Goal: Task Accomplishment & Management: Manage account settings

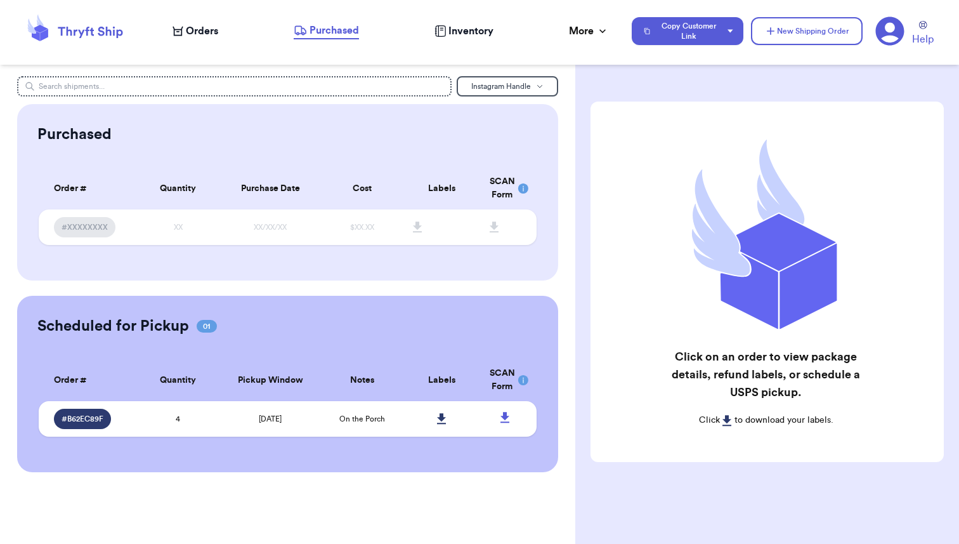
click at [462, 33] on span "Inventory" at bounding box center [470, 30] width 45 height 15
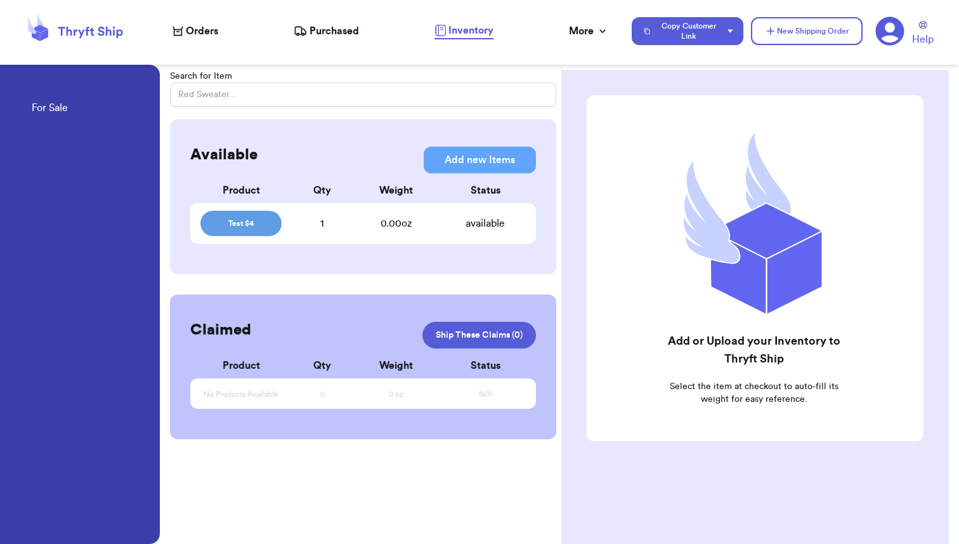
click at [242, 221] on span "Test $4" at bounding box center [241, 223] width 66 height 10
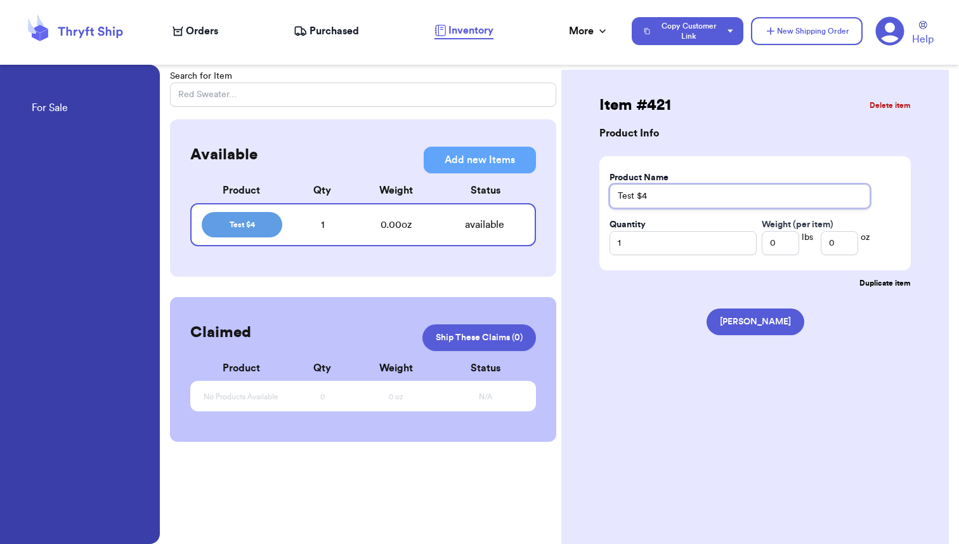
drag, startPoint x: 655, startPoint y: 196, endPoint x: 599, endPoint y: 199, distance: 55.9
click at [599, 199] on div "Item # 421 Delete item Product Info Product Name Test $4 Quantity 1 Weight (per…" at bounding box center [755, 220] width 337 height 250
click at [587, 234] on div "Item # 421 Delete item Product Info Product Name Quantity 1 Weight (per item) 0…" at bounding box center [755, 220] width 337 height 250
click at [197, 34] on span "Orders" at bounding box center [202, 30] width 32 height 15
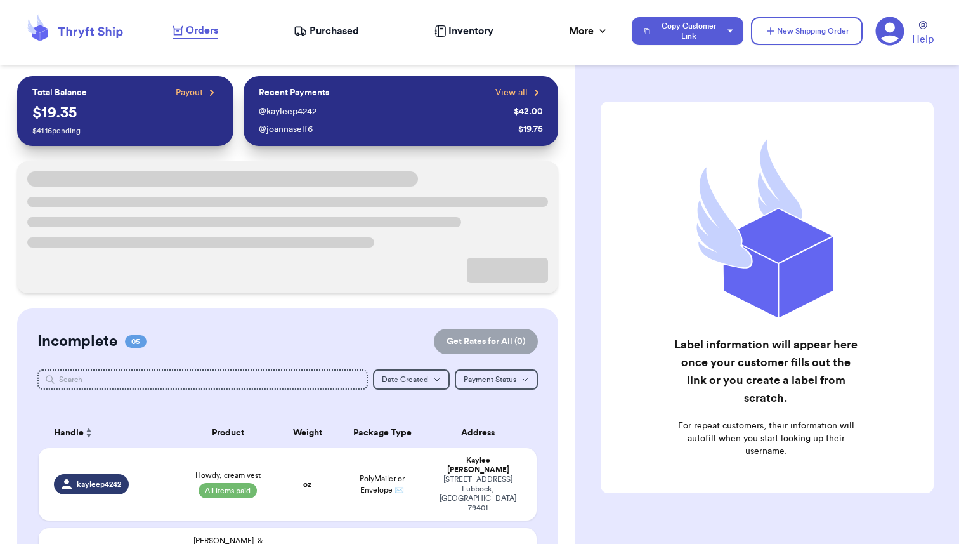
click at [458, 33] on span "Inventory" at bounding box center [470, 30] width 45 height 15
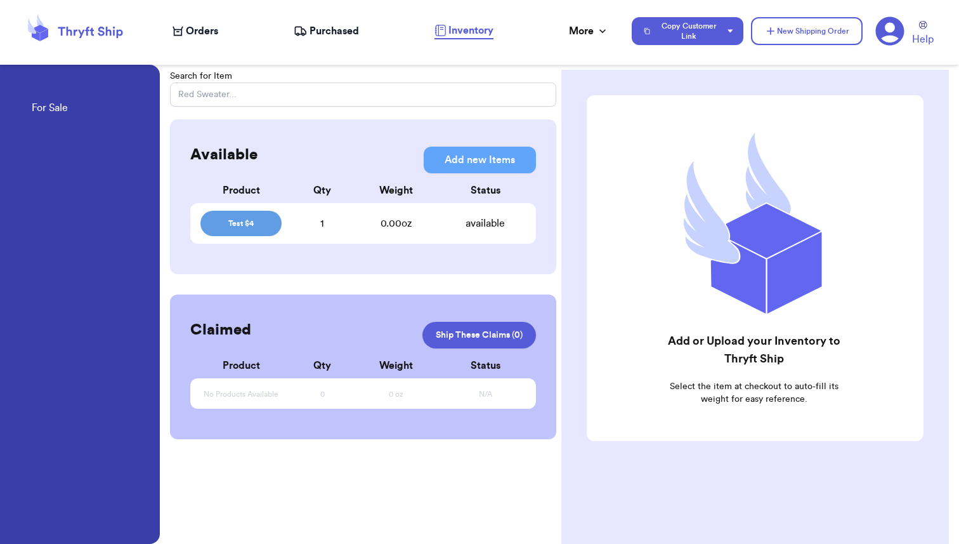
click at [319, 231] on div "Test $4 1 0.00 oz available" at bounding box center [363, 223] width 346 height 41
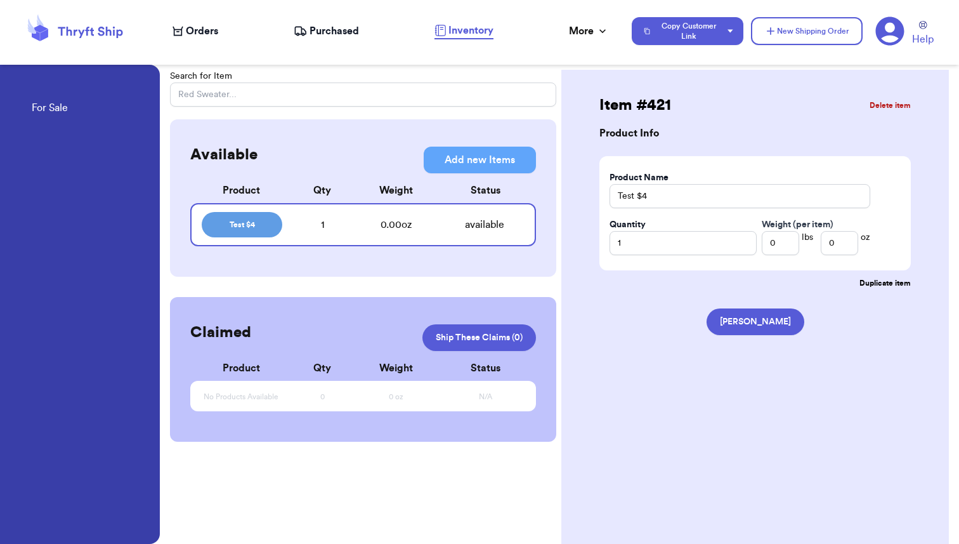
click at [193, 25] on span "Orders" at bounding box center [202, 30] width 32 height 15
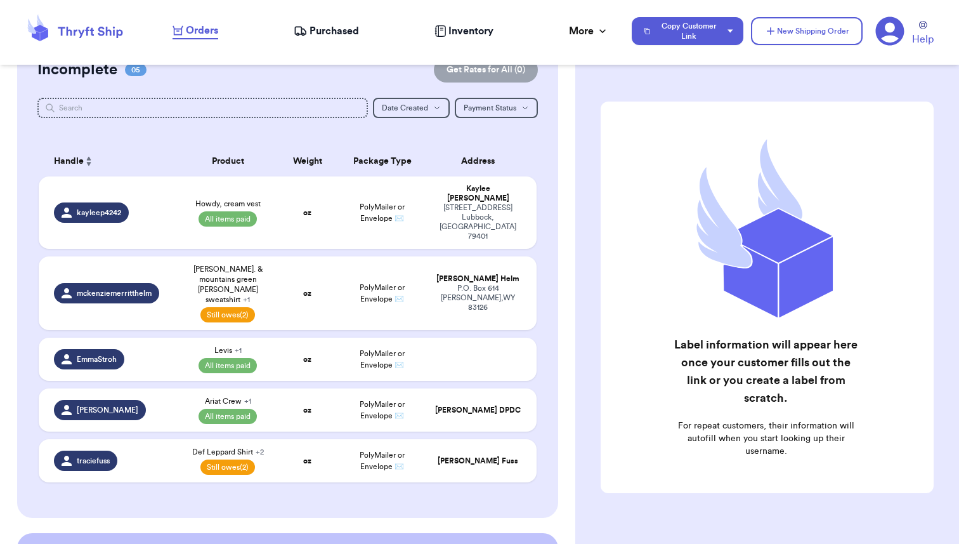
scroll to position [126, 0]
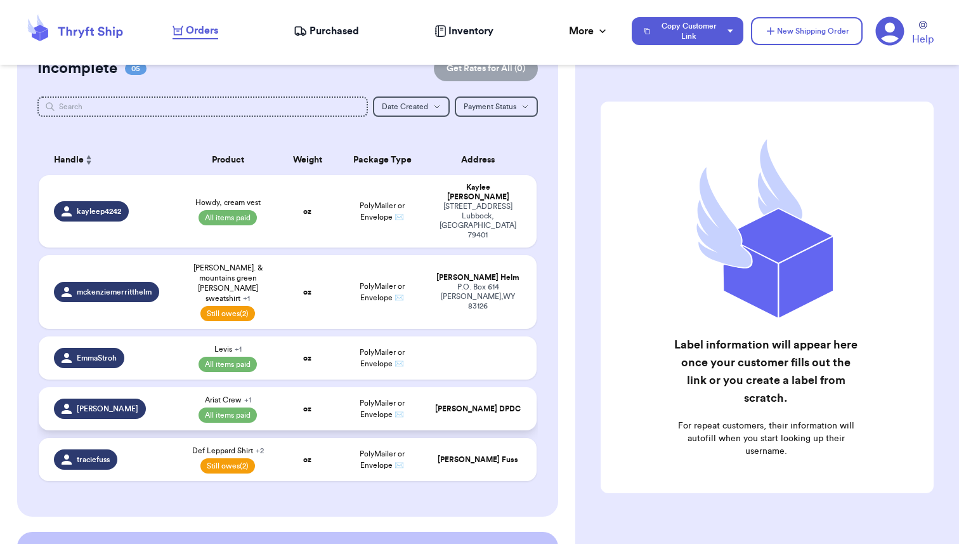
click at [320, 387] on td "oz" at bounding box center [308, 408] width 60 height 43
select select "paid"
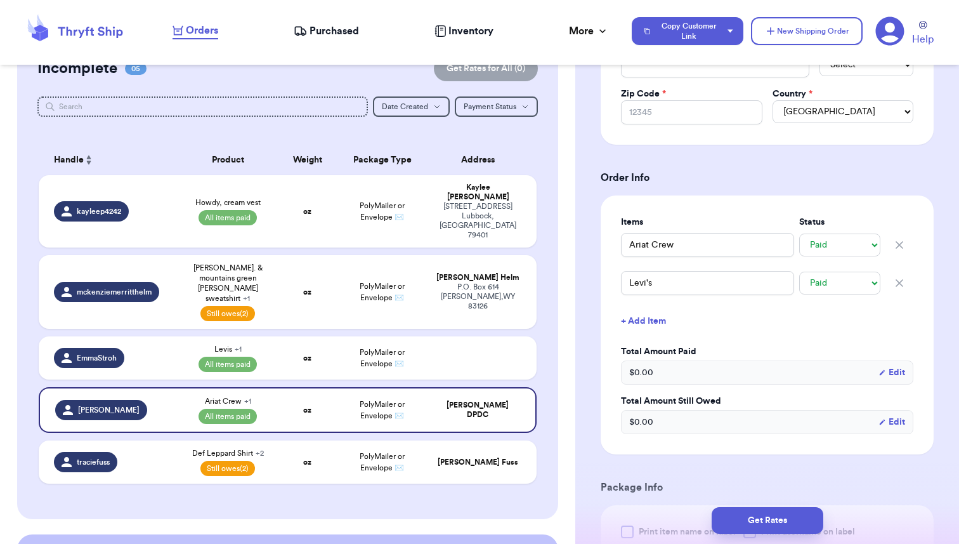
scroll to position [490, 0]
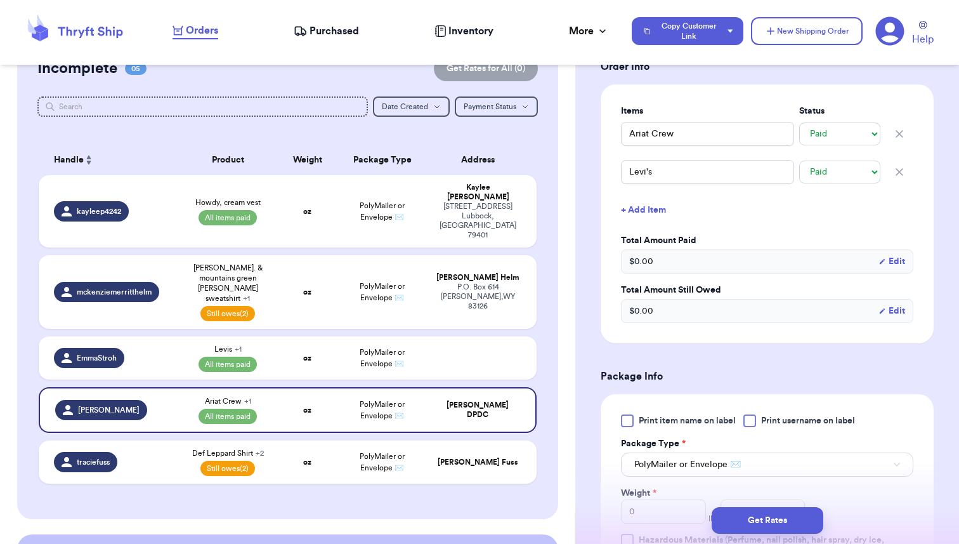
click at [656, 214] on button "+ Add Item" at bounding box center [767, 210] width 303 height 28
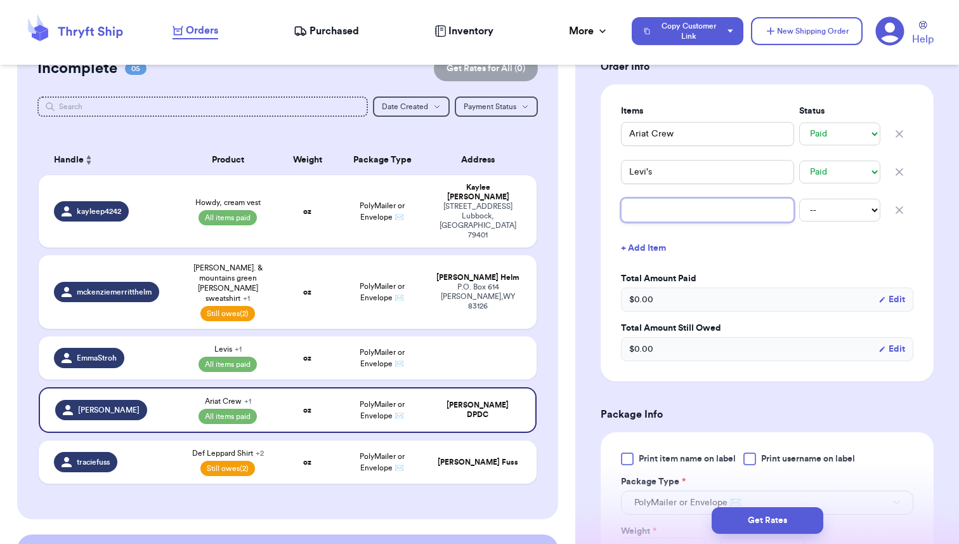
click at [656, 214] on input "text" at bounding box center [707, 210] width 173 height 24
type input "t"
type input "te"
type input "tes"
type input "test"
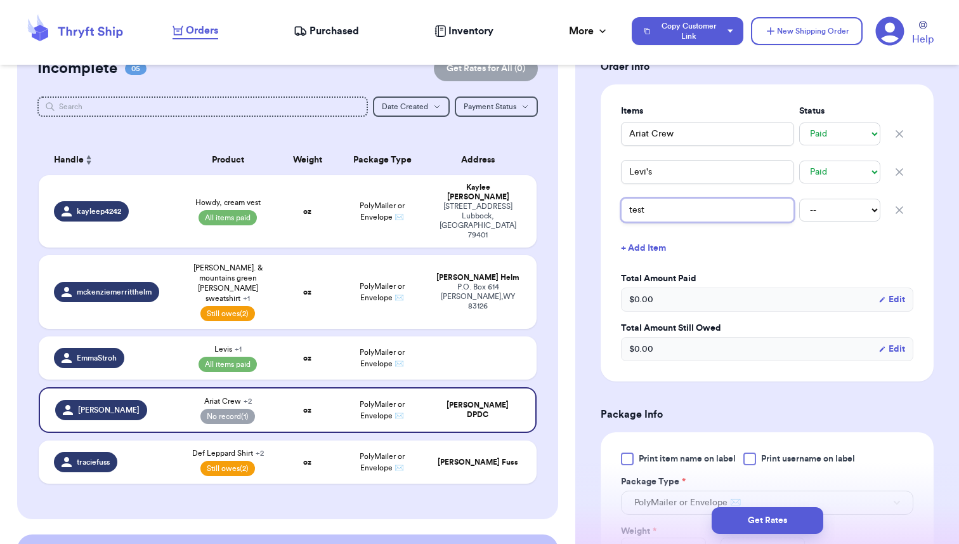
type input "test"
type input "test 4"
type input "test"
type input "tes"
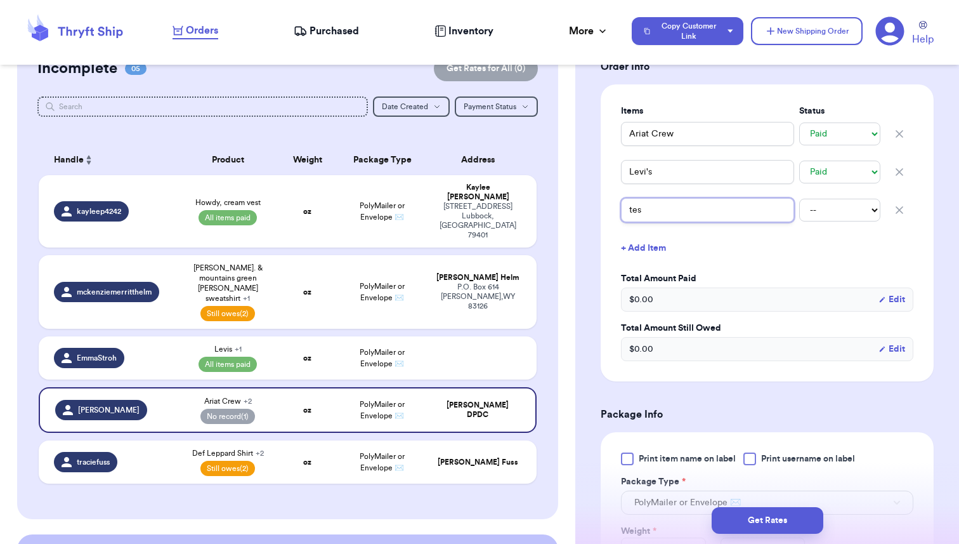
type input "te"
type input "t"
click at [478, 36] on span "Inventory" at bounding box center [470, 30] width 45 height 15
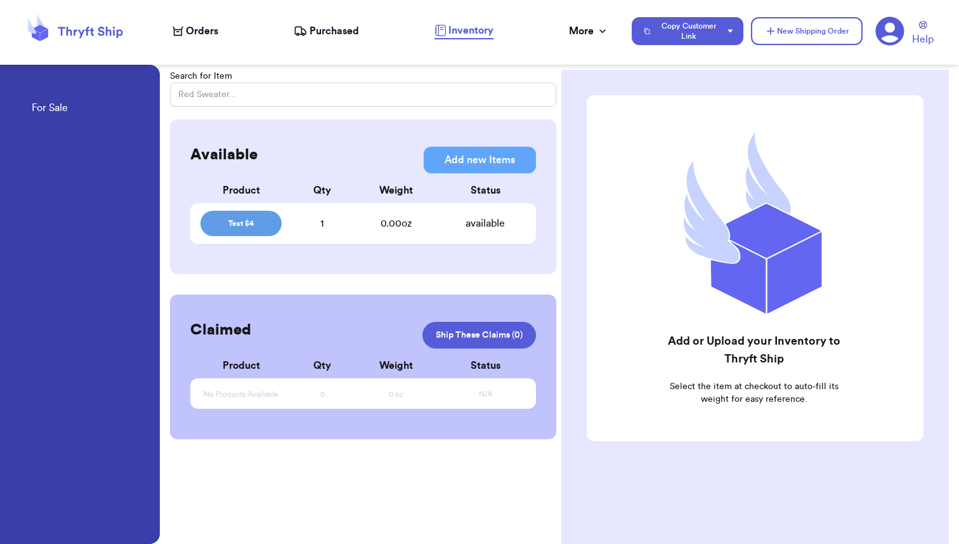
click at [316, 221] on div "1" at bounding box center [322, 223] width 81 height 15
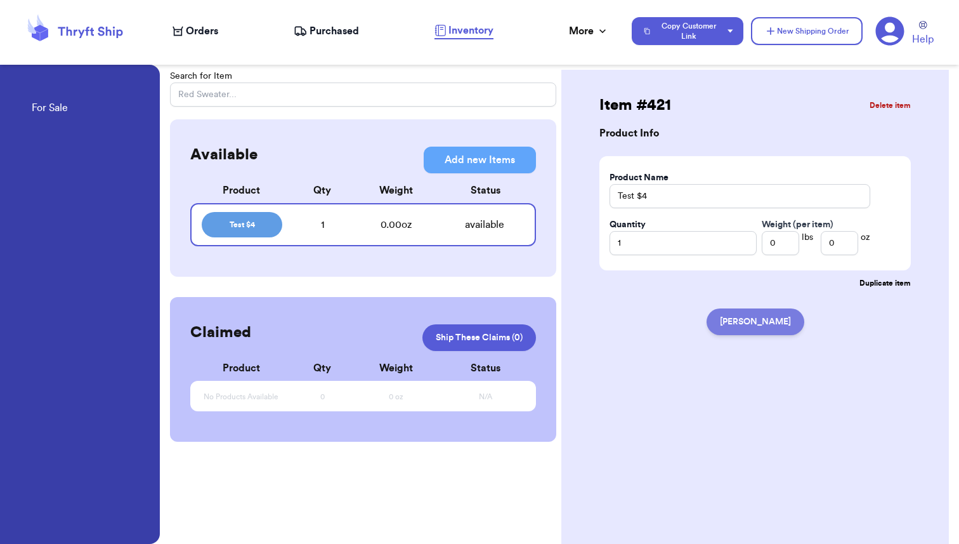
click at [760, 322] on button "Mark Claimed" at bounding box center [756, 321] width 98 height 27
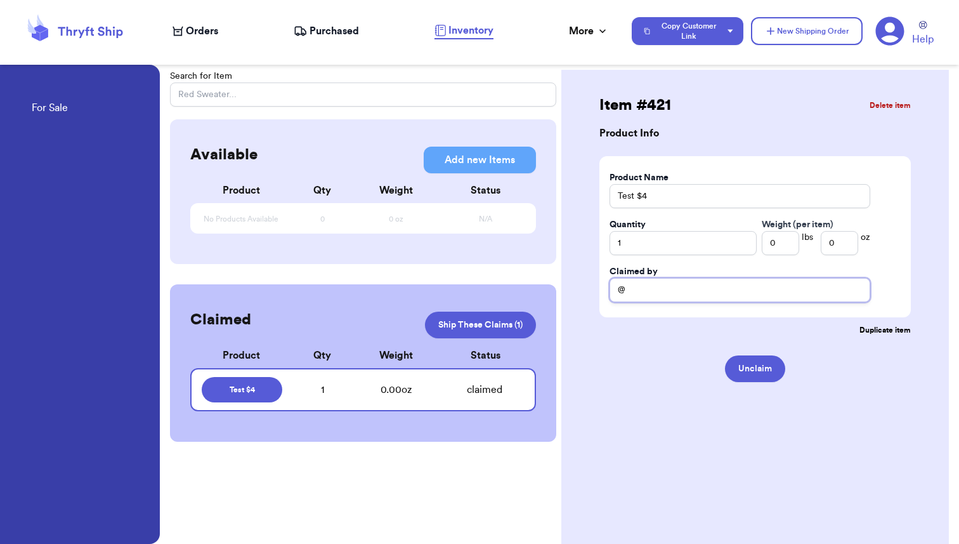
click at [656, 290] on input "@" at bounding box center [740, 290] width 261 height 24
type input "@meaghan"
click at [626, 393] on div "Item # 421 Delete item Product Info Product Name Test $4 Quantity 1 Weight (per…" at bounding box center [755, 348] width 388 height 556
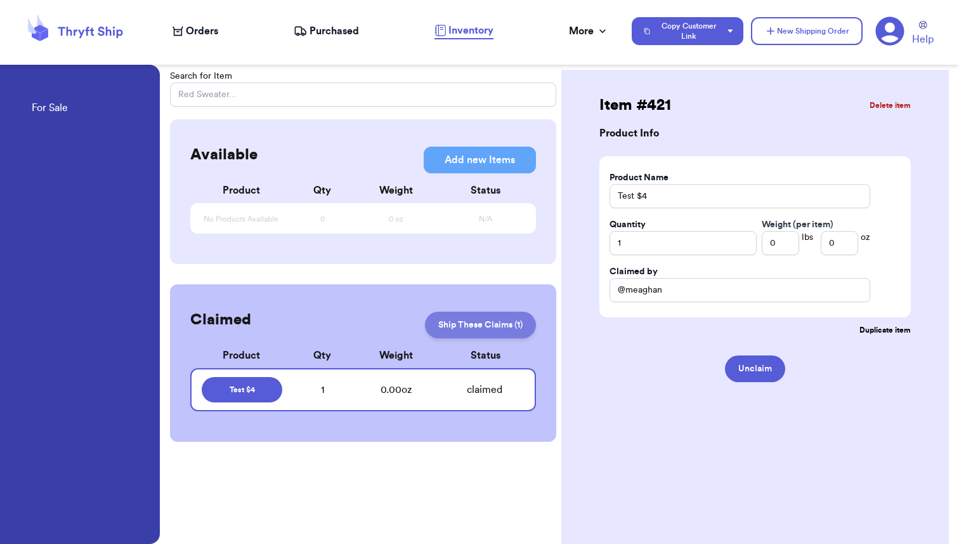
click at [468, 327] on link "Ship These Claims ( 1 )" at bounding box center [480, 324] width 111 height 27
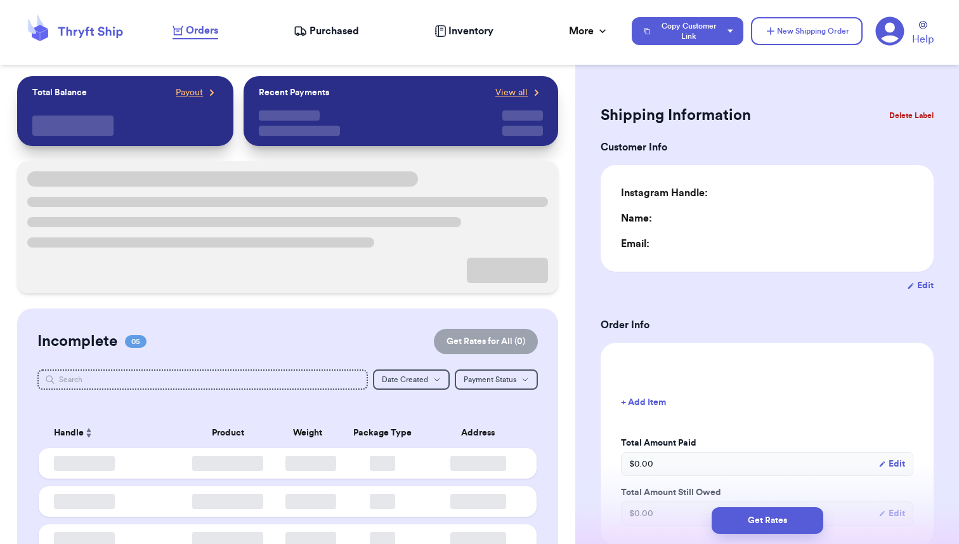
type input "0"
select select "paid"
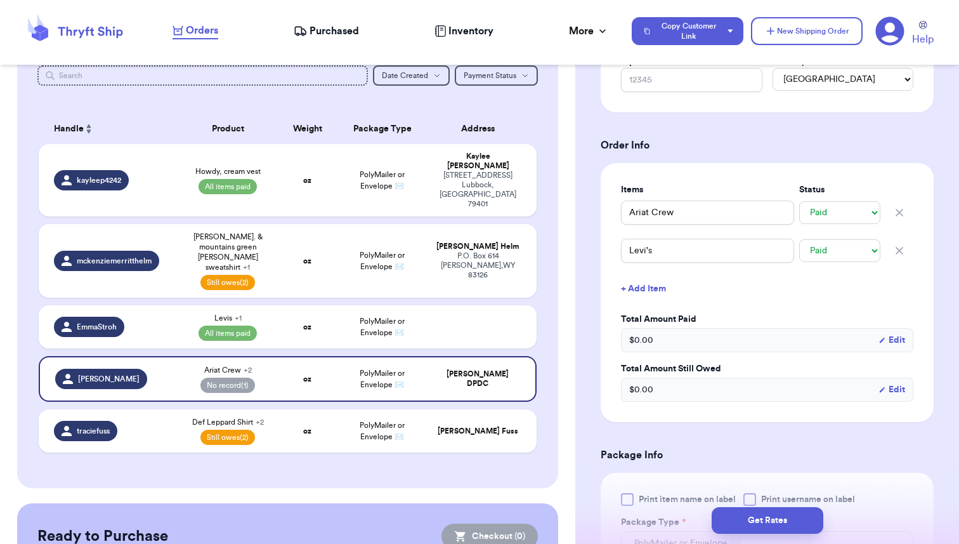
scroll to position [420, 0]
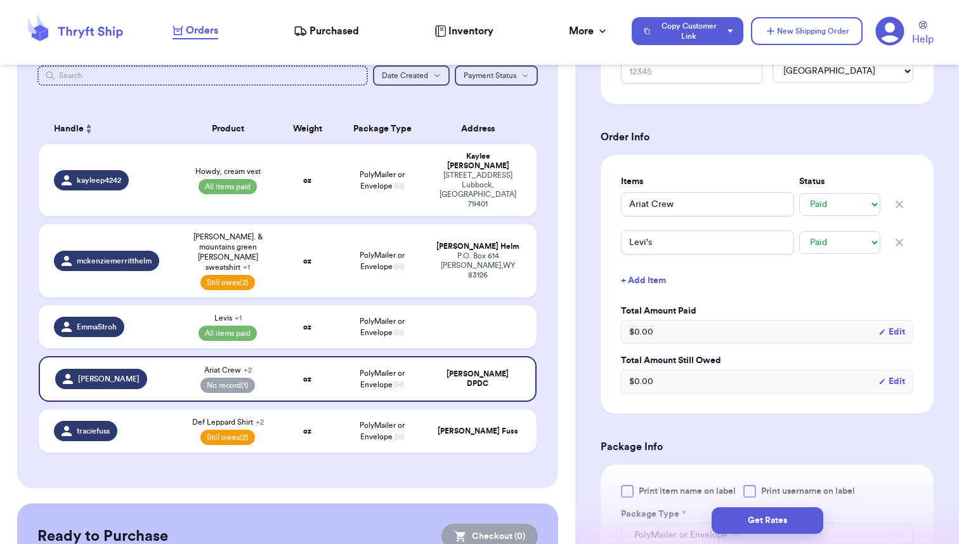
click at [469, 34] on span "Inventory" at bounding box center [470, 30] width 45 height 15
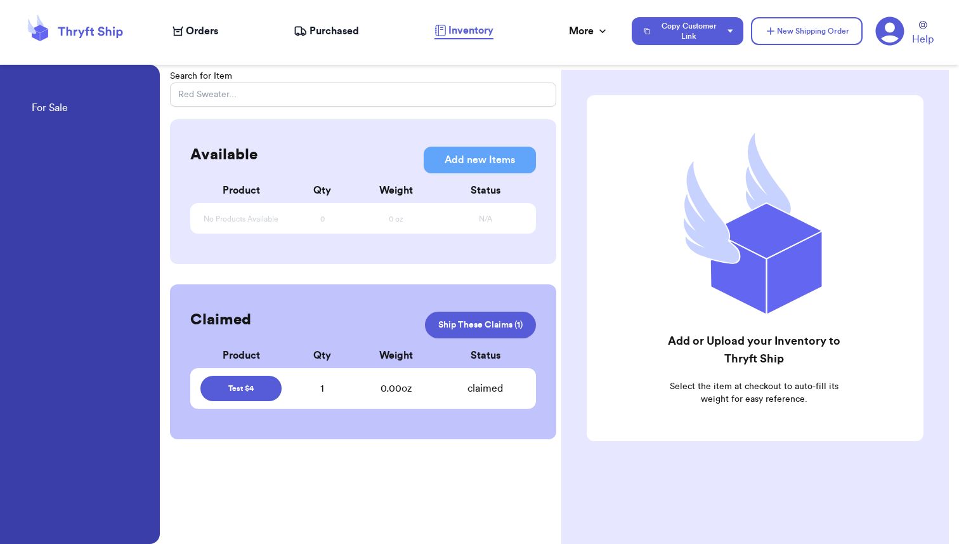
click at [428, 387] on div "0.00 oz" at bounding box center [396, 388] width 96 height 15
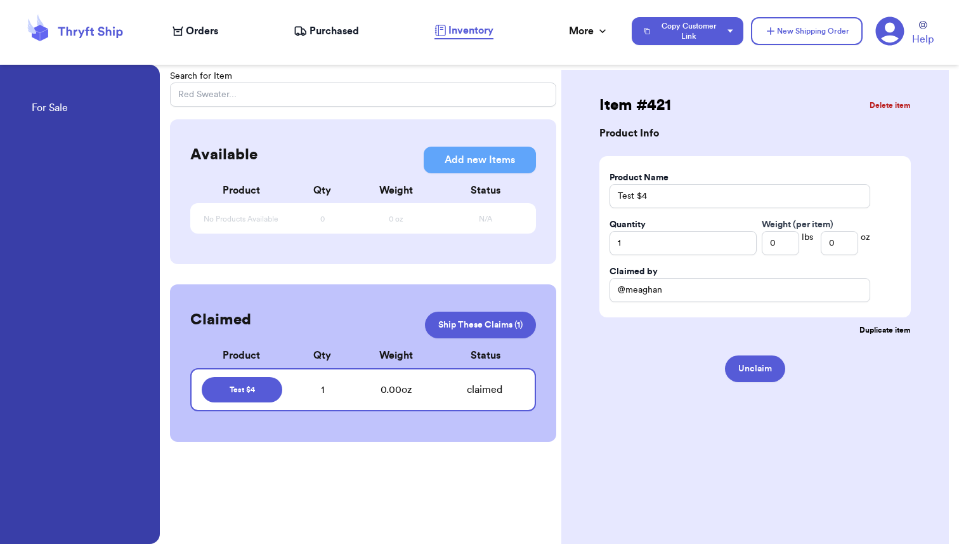
click at [886, 102] on button "Delete item" at bounding box center [890, 105] width 41 height 10
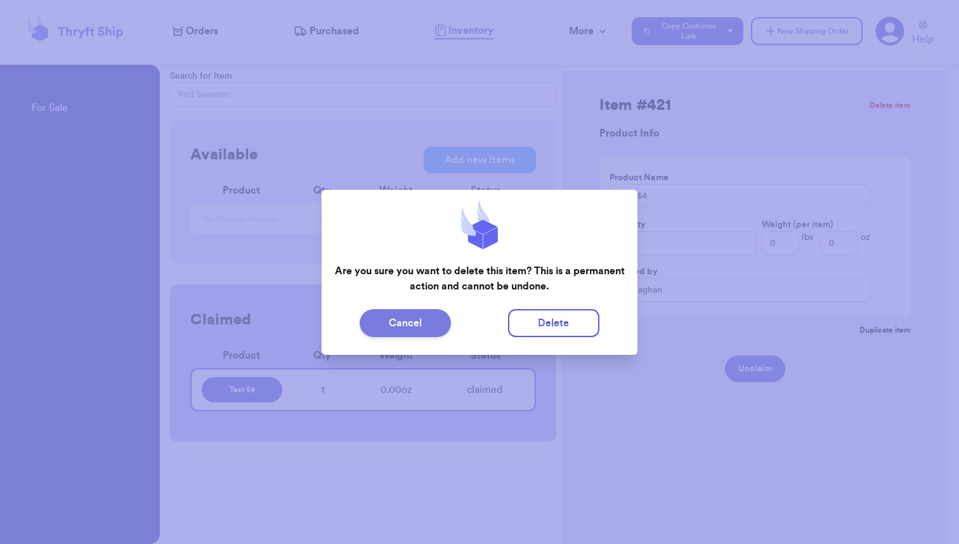
click at [388, 329] on button "Cancel" at bounding box center [405, 323] width 91 height 28
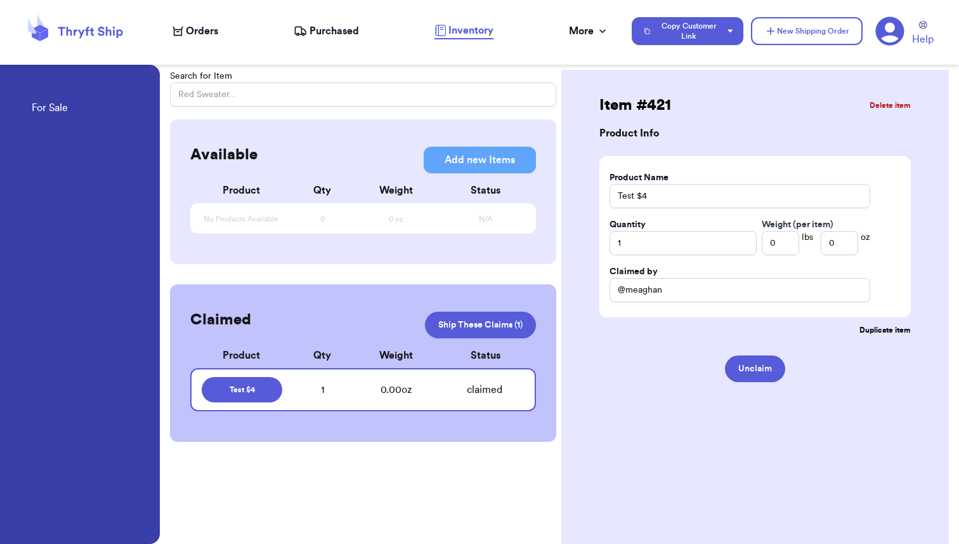
click at [875, 107] on button "Delete item" at bounding box center [890, 105] width 41 height 10
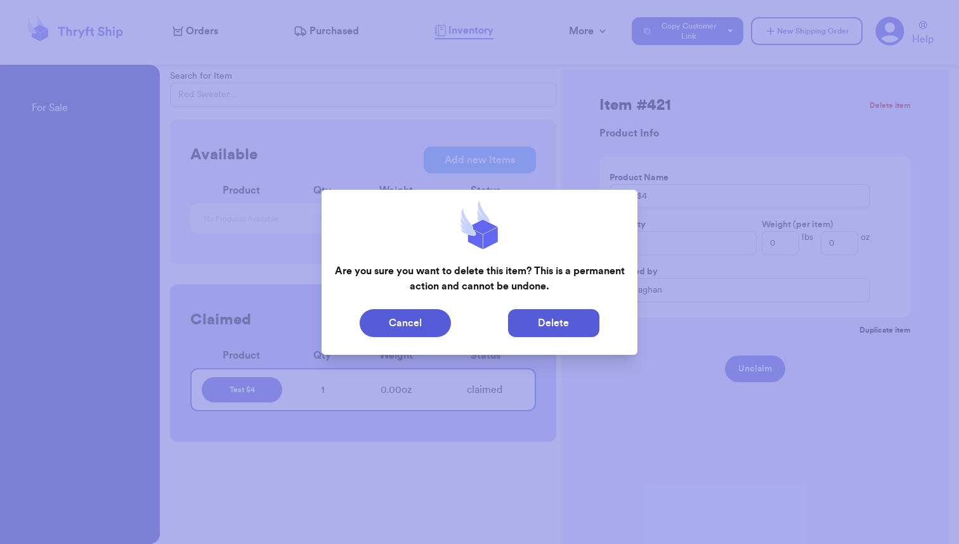
click at [547, 331] on button "Delete" at bounding box center [553, 323] width 91 height 28
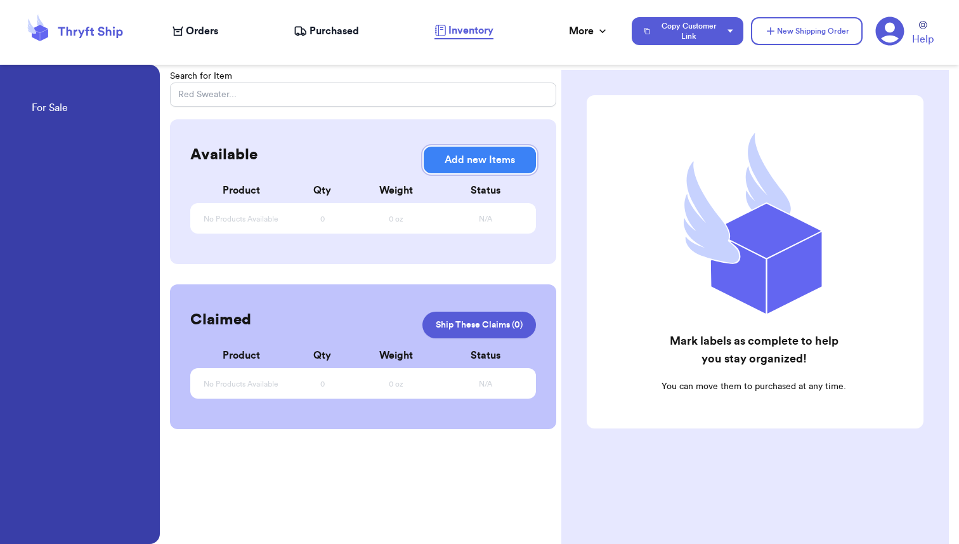
click at [474, 167] on button "Add new Items" at bounding box center [480, 160] width 112 height 27
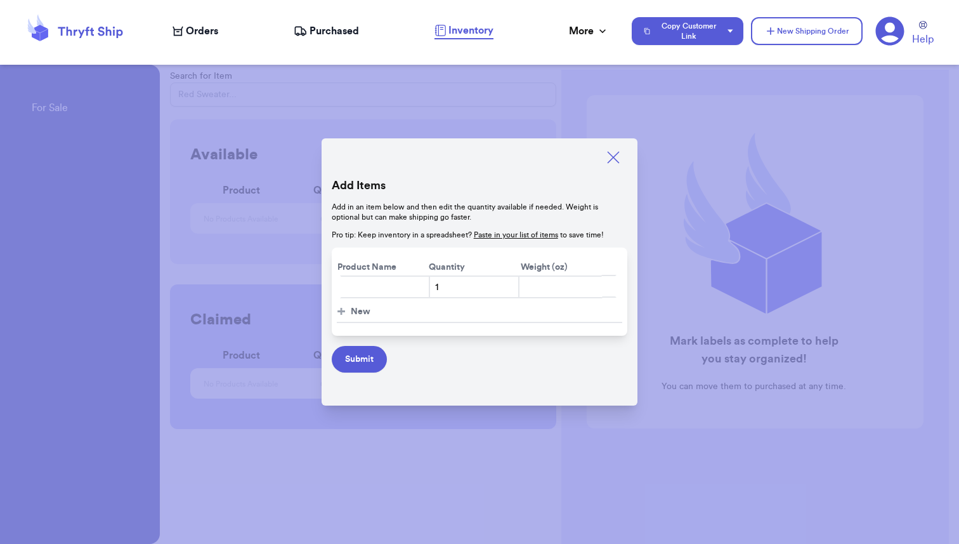
click at [364, 284] on input "text" at bounding box center [385, 286] width 91 height 23
paste input "Sunflower Dangle Earrings | Blue Western Statement Jewelry | Lightweight $0.00"
type input "Sunflower Dangle Earrings | Blue Western Statement Jewelry | Lightweight $0.00"
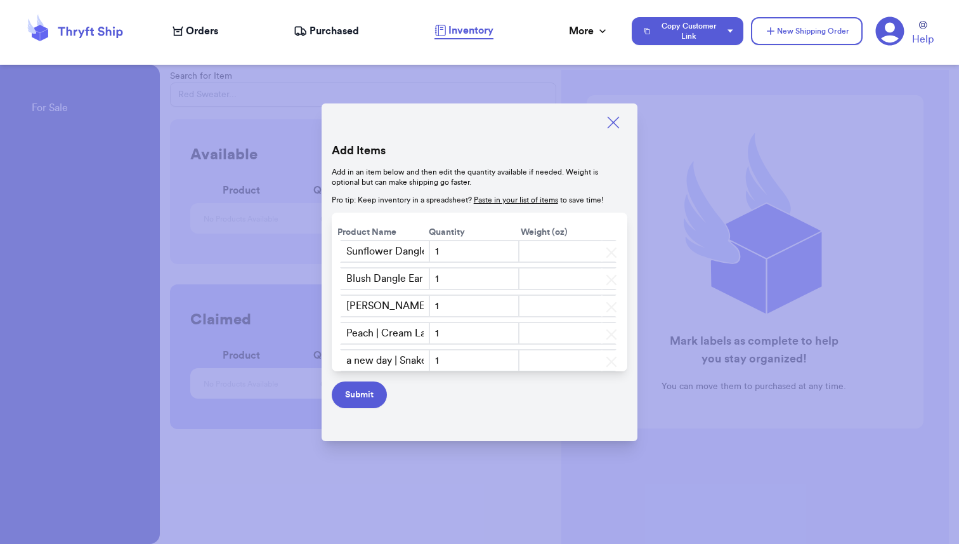
click at [399, 251] on input "Sunflower Dangle Earrings | Blue Western Statement Jewelry | Lightweight $0.00" at bounding box center [385, 251] width 91 height 23
click at [360, 397] on button "Submit" at bounding box center [359, 394] width 55 height 27
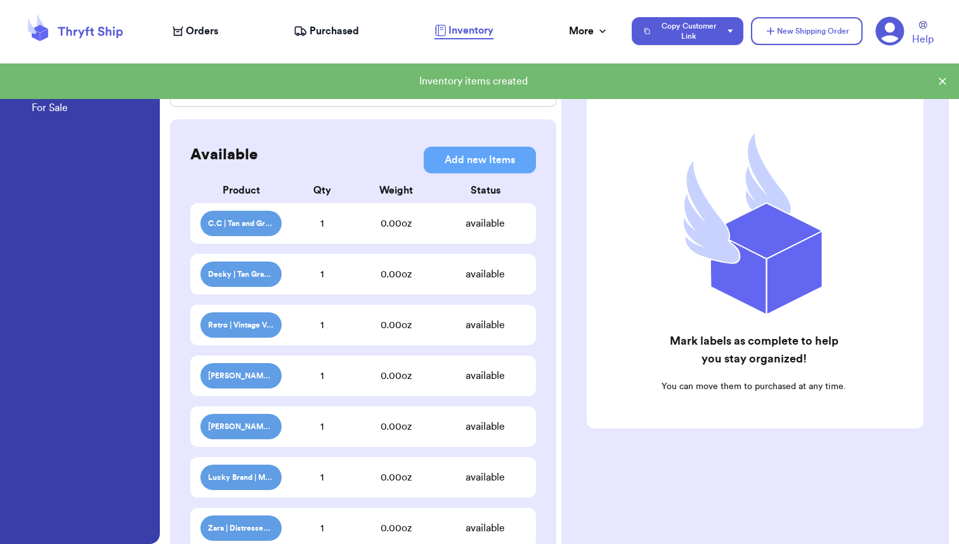
click at [315, 230] on div "1" at bounding box center [322, 223] width 81 height 15
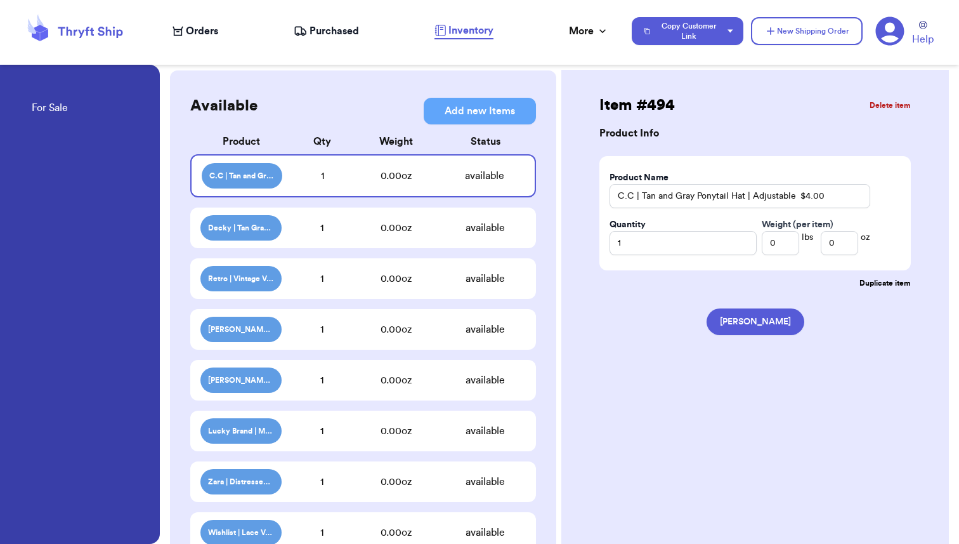
scroll to position [42, 0]
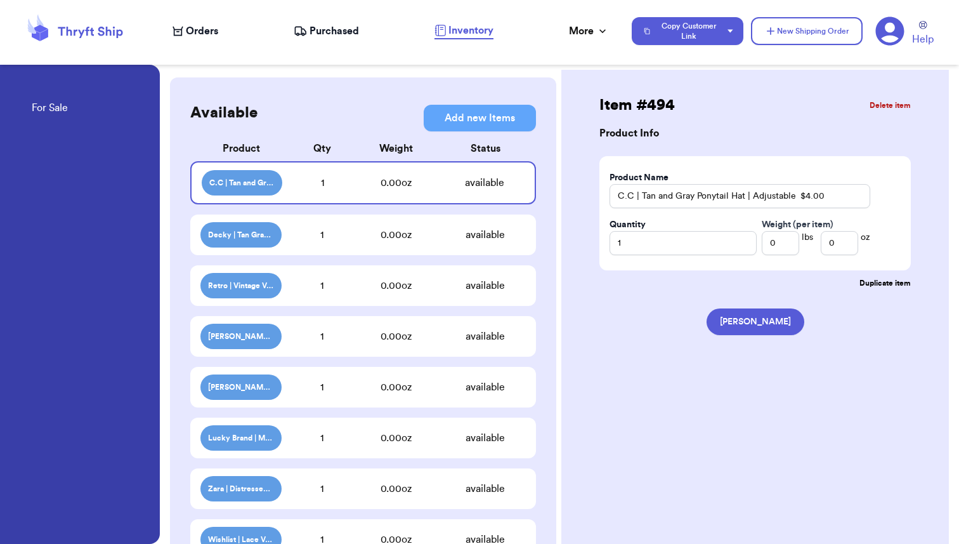
click at [341, 235] on div "1" at bounding box center [322, 234] width 81 height 15
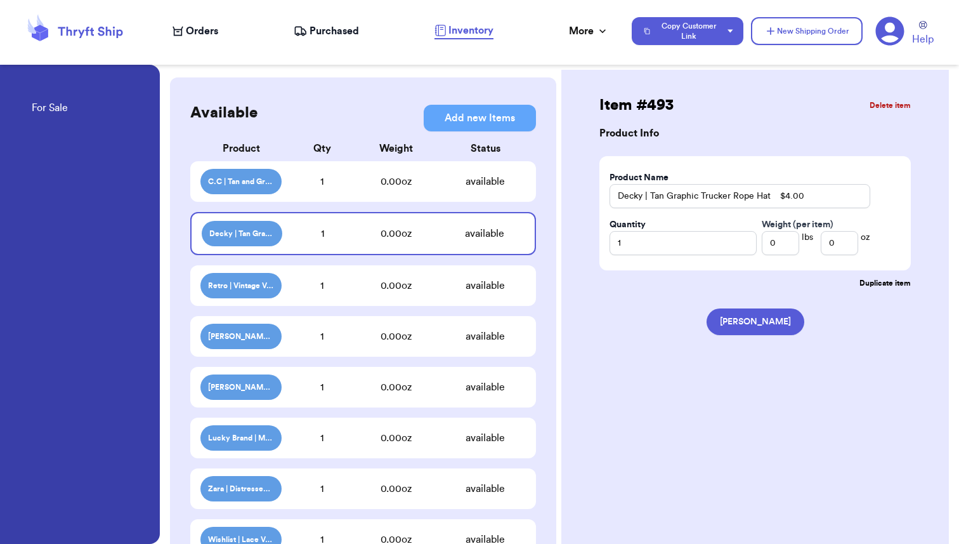
click at [339, 291] on div "1" at bounding box center [322, 285] width 81 height 15
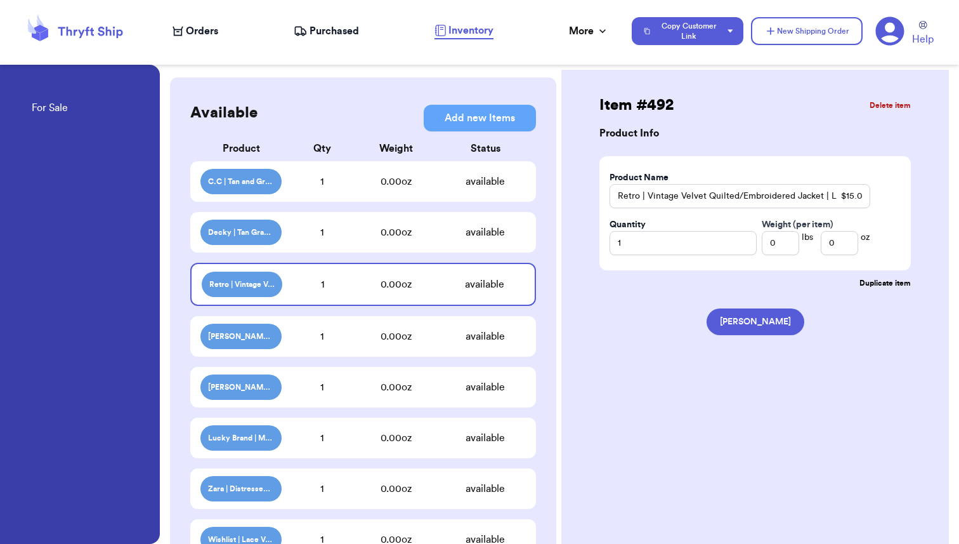
click at [342, 332] on div "1" at bounding box center [322, 336] width 81 height 15
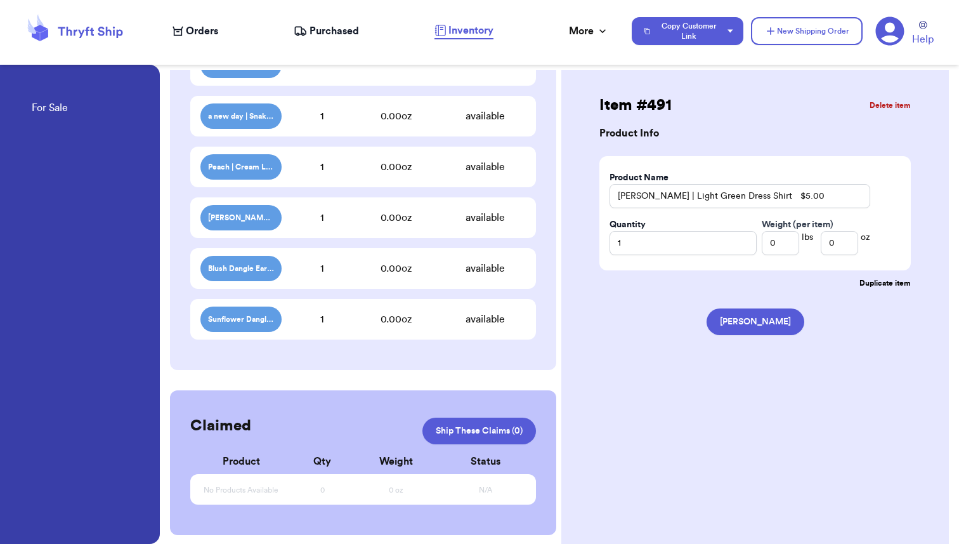
scroll to position [3563, 0]
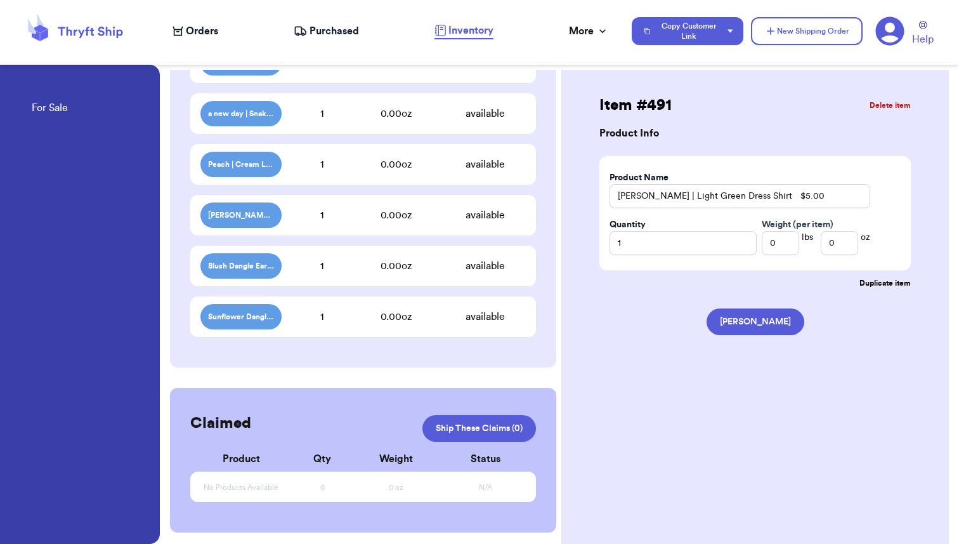
click at [343, 306] on div "Sunflower Dangle Earrings | Blue Western Statement Jewelry | Lightweight $0.00 …" at bounding box center [363, 316] width 346 height 41
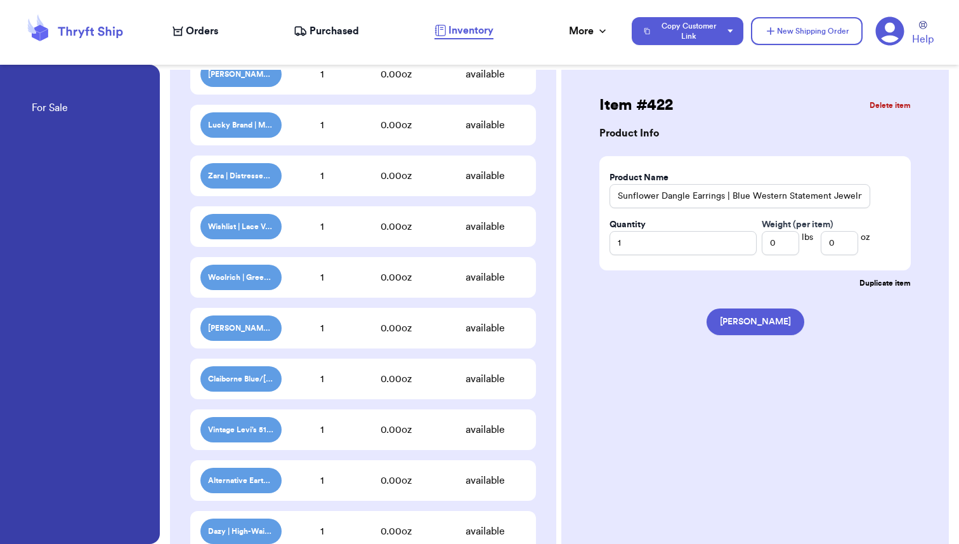
scroll to position [0, 0]
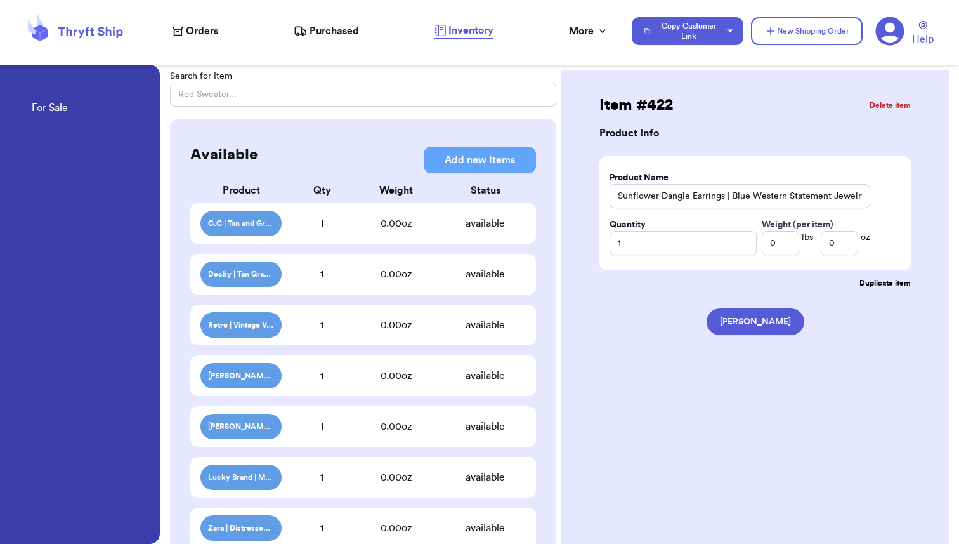
click at [333, 233] on div "C.C | Tan and Gray Ponytail Hat | Adjustable $4.00 1 0.00 oz available" at bounding box center [363, 223] width 346 height 41
type input "C.C | Tan and Gray Ponytail Hat | Adjustable $4.00"
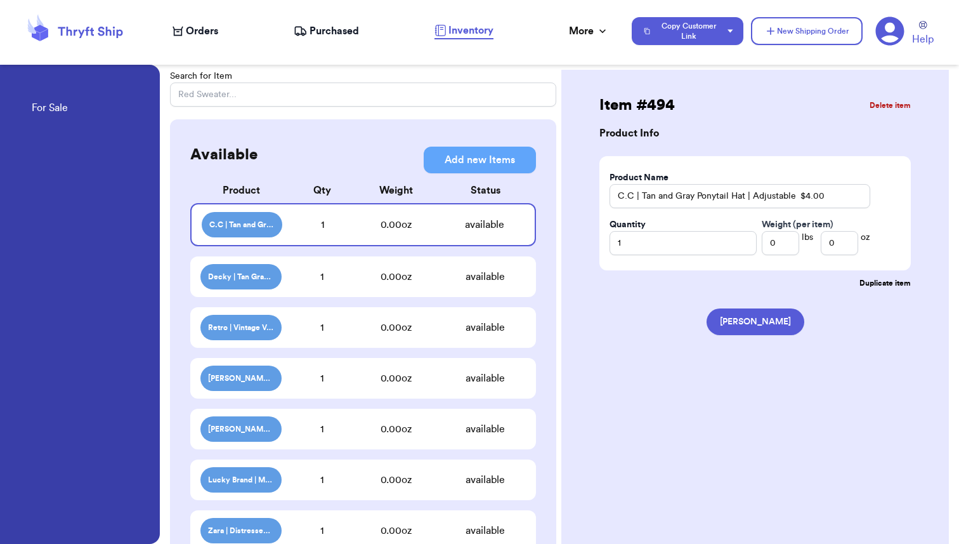
click at [53, 110] on link "For Sale" at bounding box center [50, 109] width 36 height 18
click at [209, 93] on input "text" at bounding box center [363, 94] width 386 height 24
click at [632, 250] on input "1" at bounding box center [683, 243] width 147 height 24
type input "1"
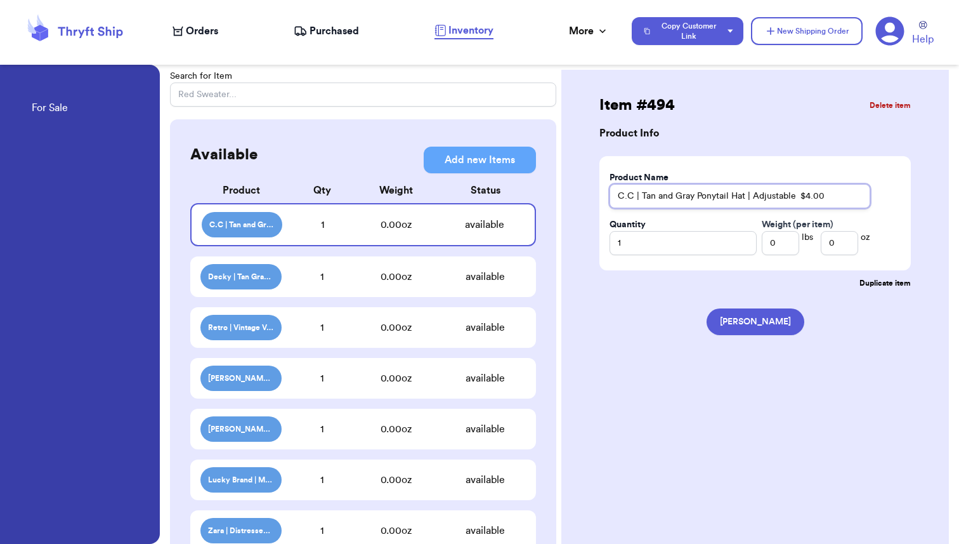
click at [796, 195] on input "C.C | Tan and Gray Ponytail Hat | Adjustable $4.00" at bounding box center [740, 196] width 261 height 24
click at [240, 93] on input "text" at bounding box center [363, 94] width 386 height 24
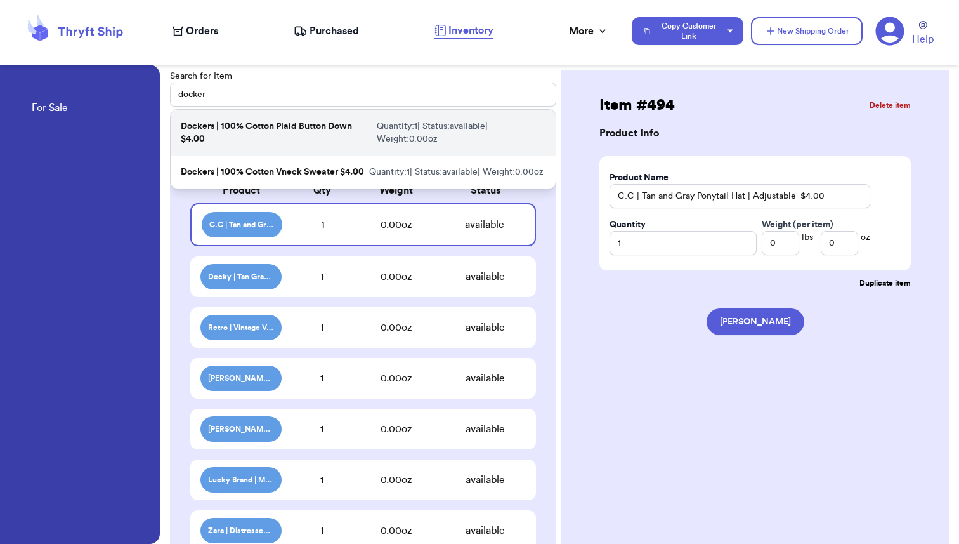
click at [263, 134] on p "Dockers | 100% Cotton Plaid Button Down $4.00" at bounding box center [276, 132] width 191 height 25
type input "Dockers | 100% Cotton Plaid Button Down $4.00"
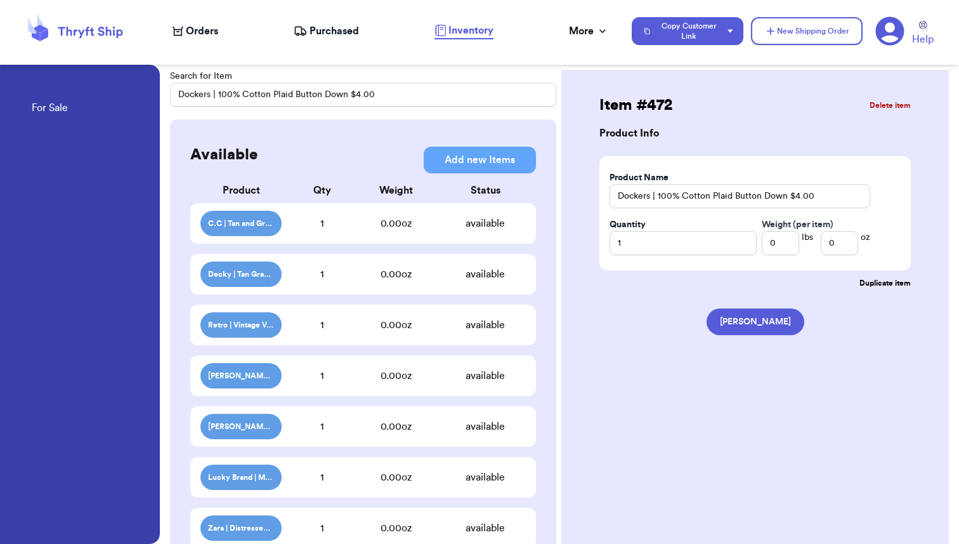
click at [192, 29] on span "Orders" at bounding box center [202, 30] width 32 height 15
select select "paid"
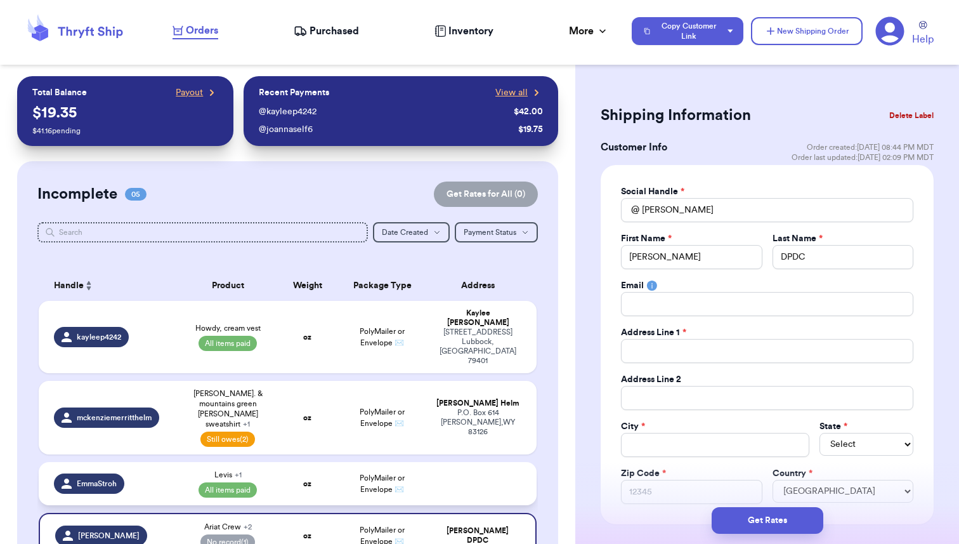
click at [263, 469] on div "Levis + 1 All items paid" at bounding box center [228, 483] width 84 height 28
type input "EmmaStroh"
type input "Levis"
type input "Lane Frost"
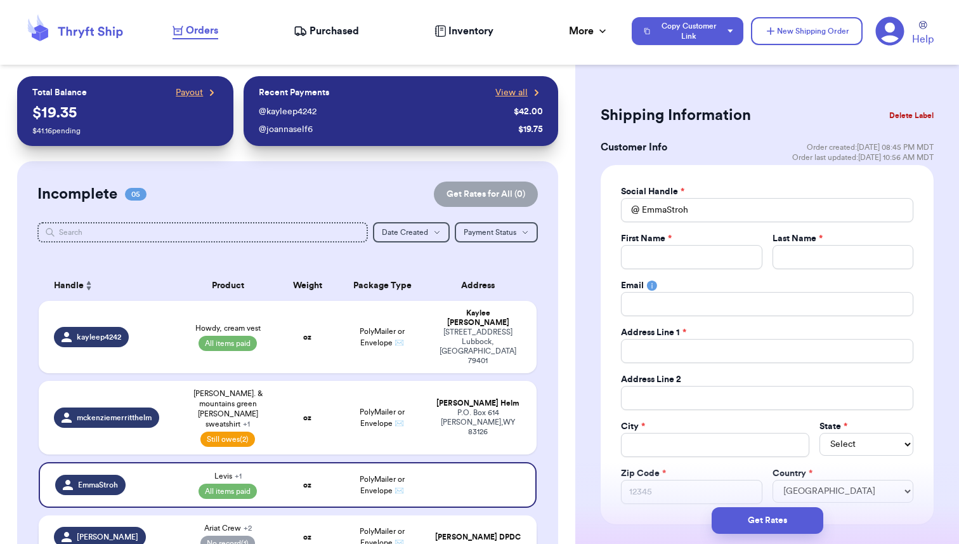
click at [276, 515] on td "Ariat Crew + 2 No record (1)" at bounding box center [228, 536] width 100 height 43
type input "Meaghan"
type input "DPDC"
type input "Ariat Crew"
type input "Levi's"
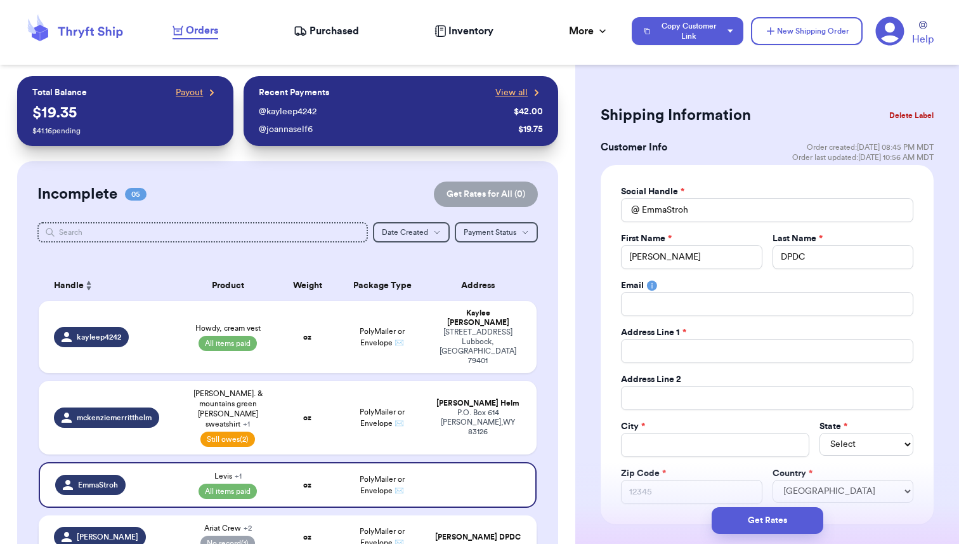
type input "Meaghan"
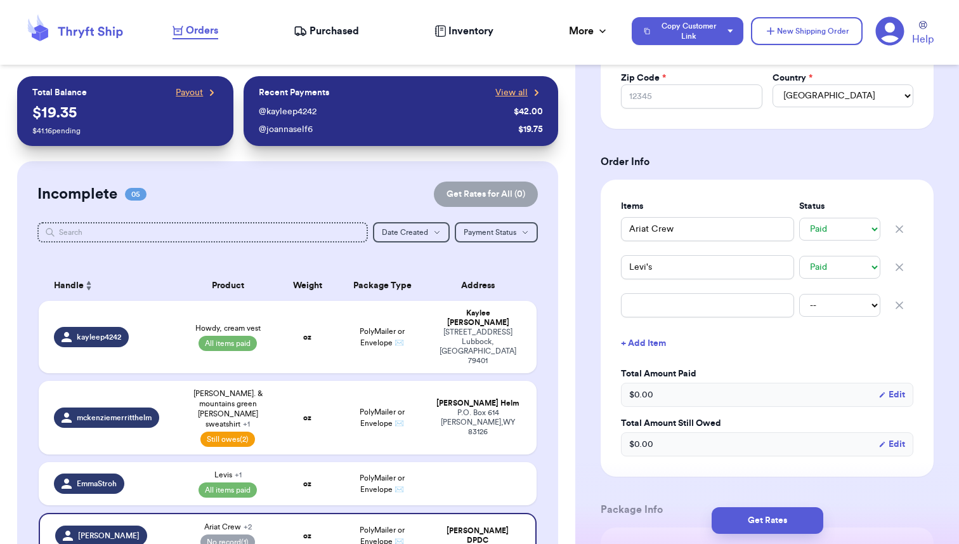
scroll to position [406, 0]
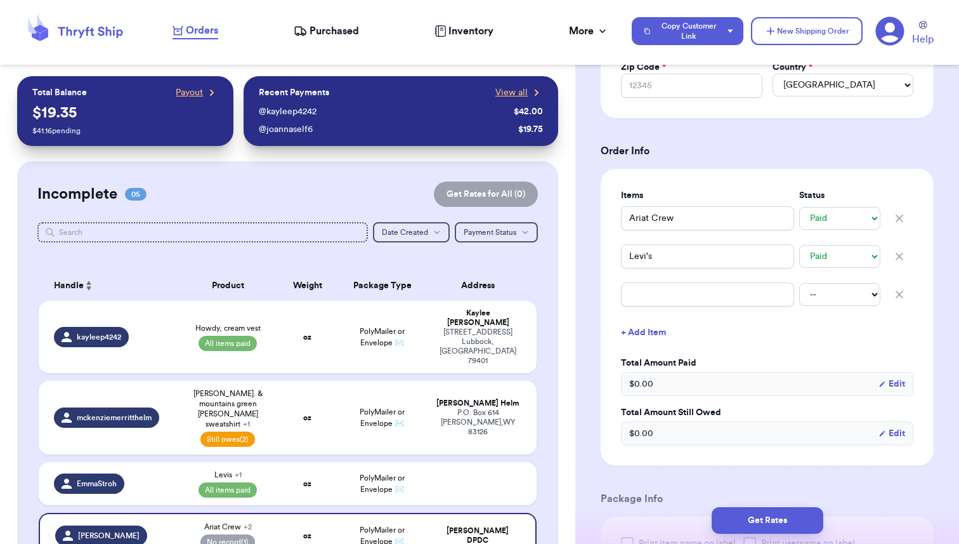
click at [902, 293] on icon "button" at bounding box center [899, 294] width 13 height 13
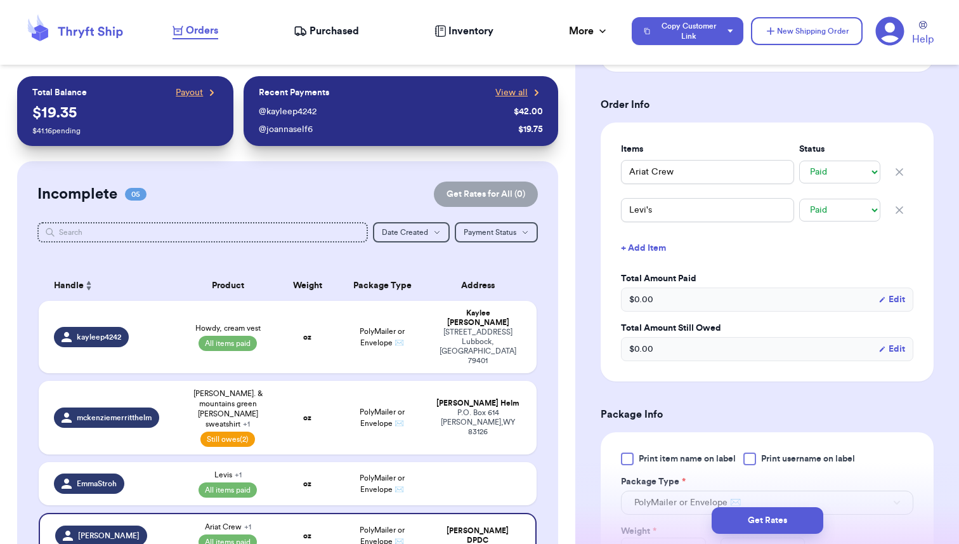
scroll to position [0, 0]
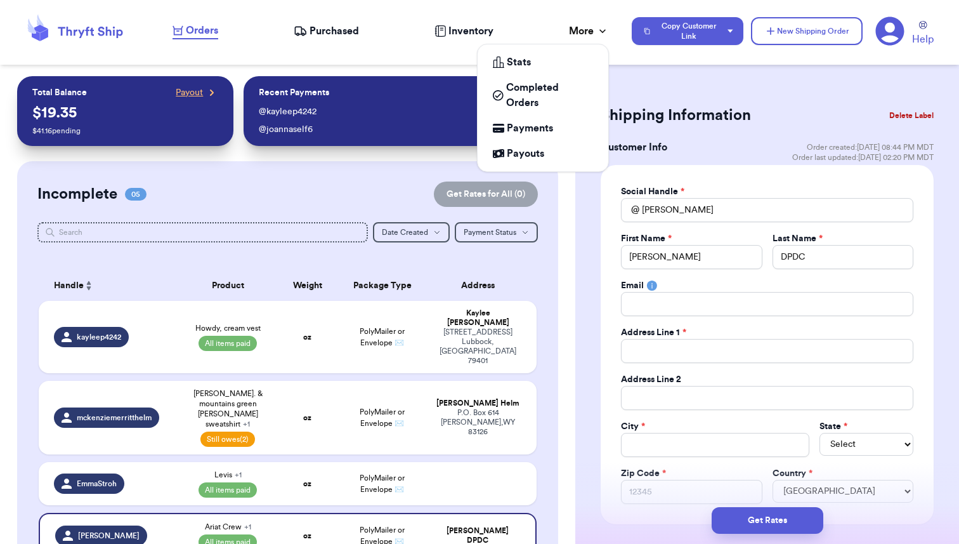
click at [589, 32] on div "More" at bounding box center [589, 30] width 40 height 15
click at [529, 124] on span "Payments" at bounding box center [530, 128] width 46 height 15
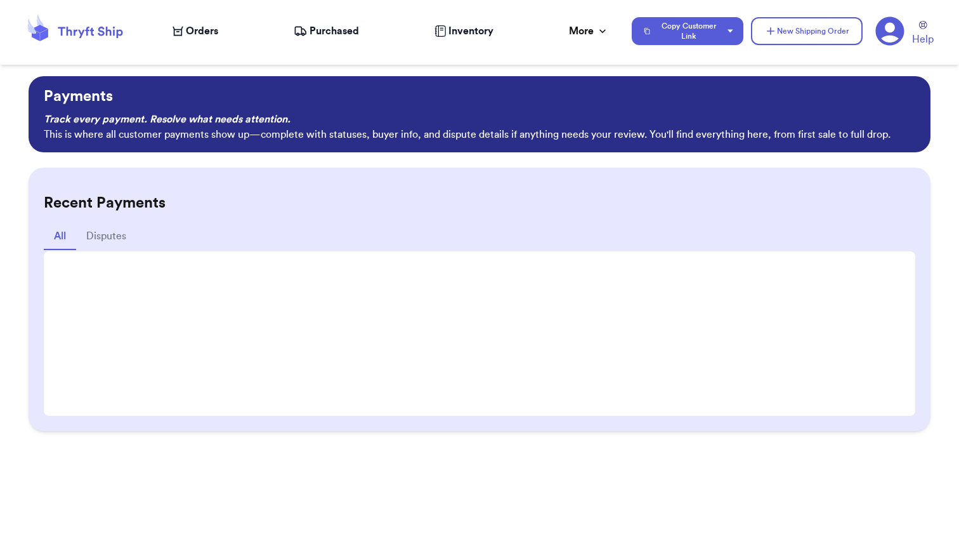
click at [330, 29] on span "Purchased" at bounding box center [334, 30] width 49 height 15
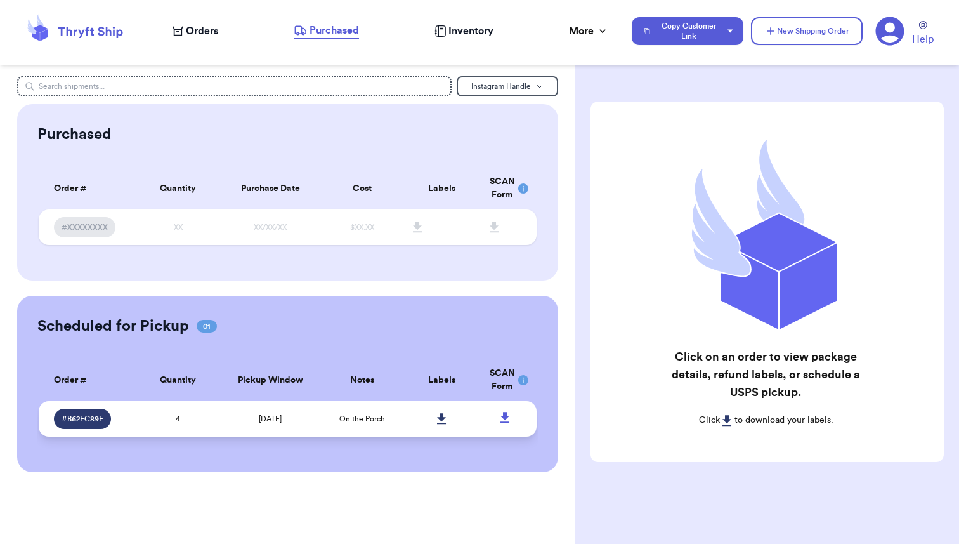
click at [204, 424] on td "4" at bounding box center [178, 419] width 80 height 36
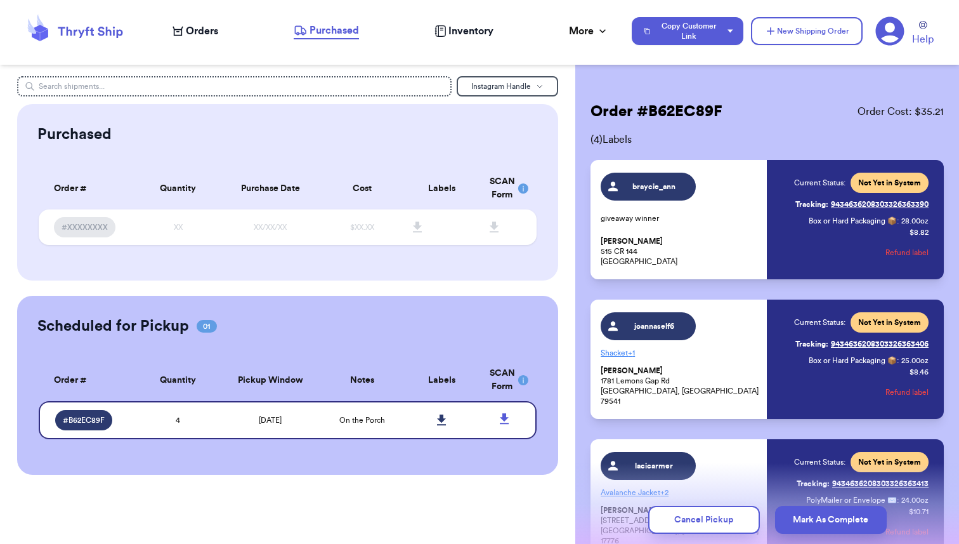
click at [195, 41] on nav "Orders Purchased Inventory More Stats Completed Orders Payments Payouts Copy Cu…" at bounding box center [559, 31] width 799 height 42
click at [196, 26] on span "Orders" at bounding box center [202, 30] width 32 height 15
select select "paid"
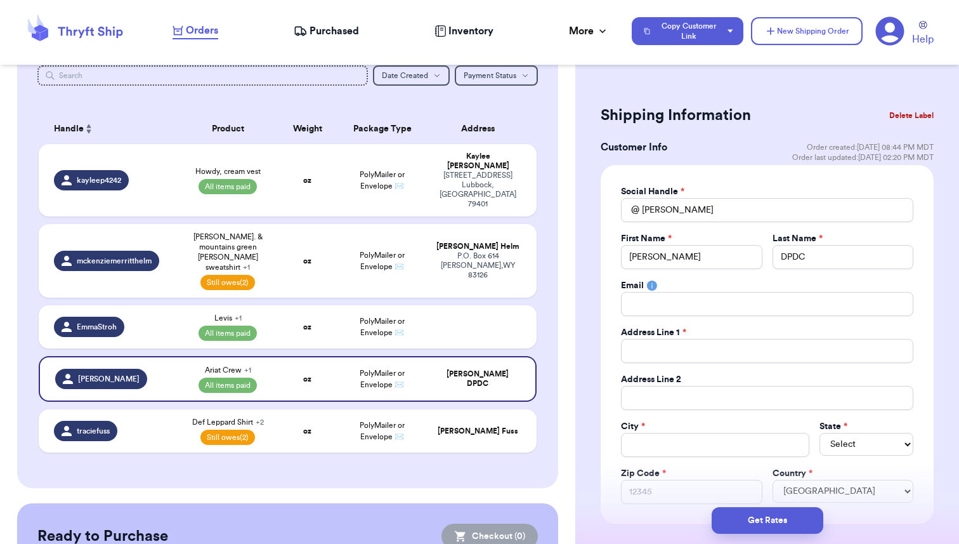
scroll to position [142, 0]
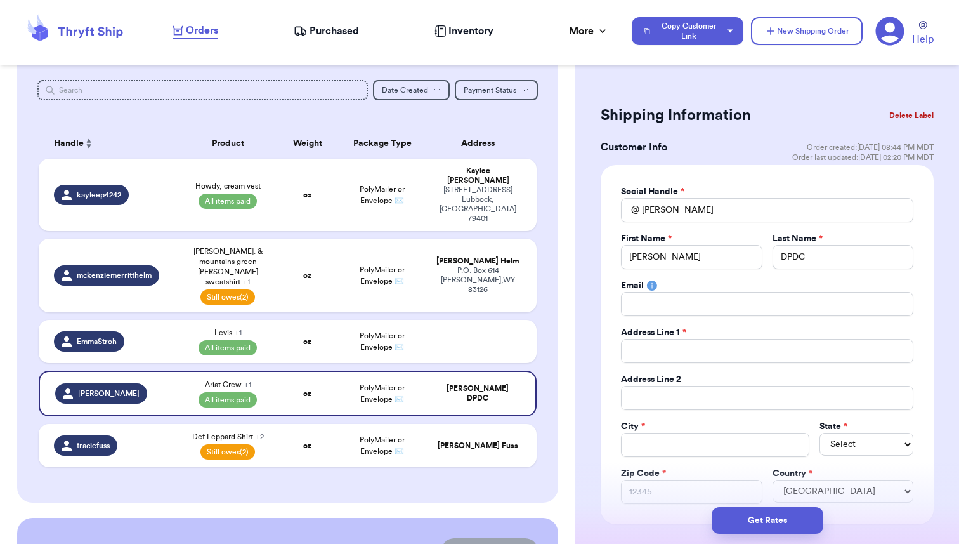
click at [467, 29] on span "Inventory" at bounding box center [470, 30] width 45 height 15
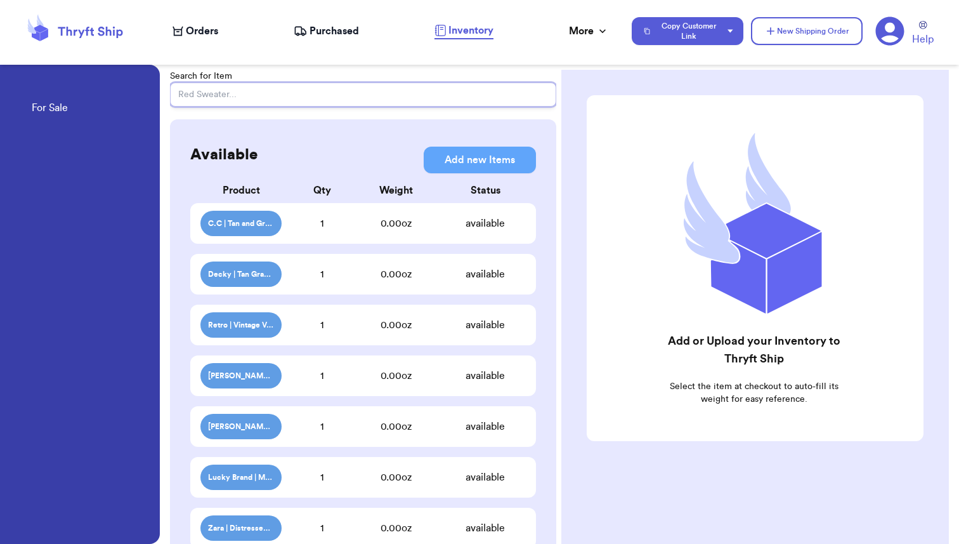
click at [227, 99] on input "text" at bounding box center [363, 94] width 386 height 24
type input "h"
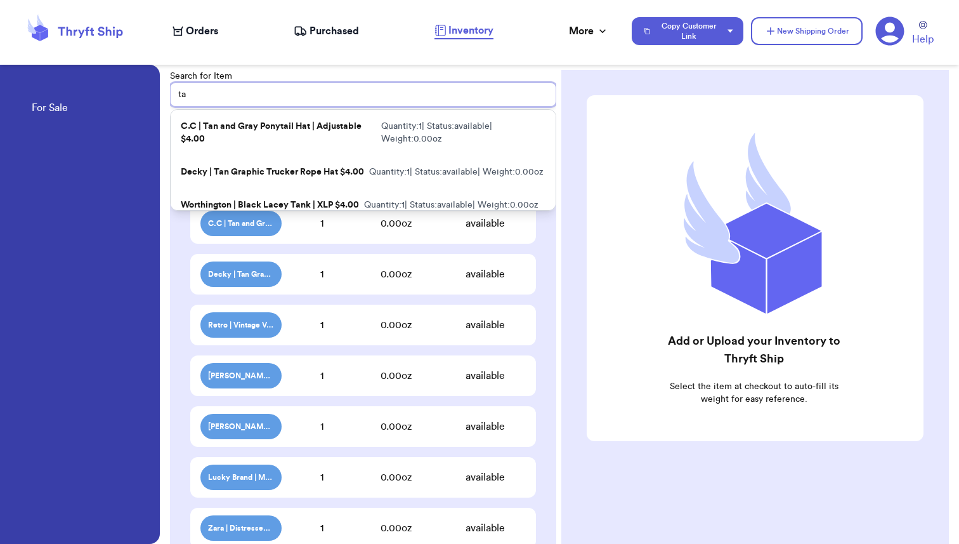
type input "t"
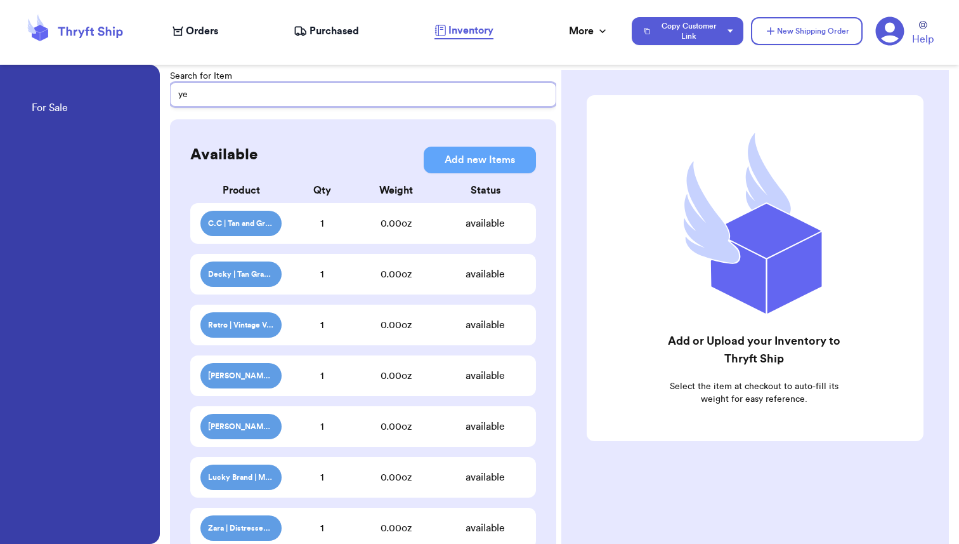
type input "y"
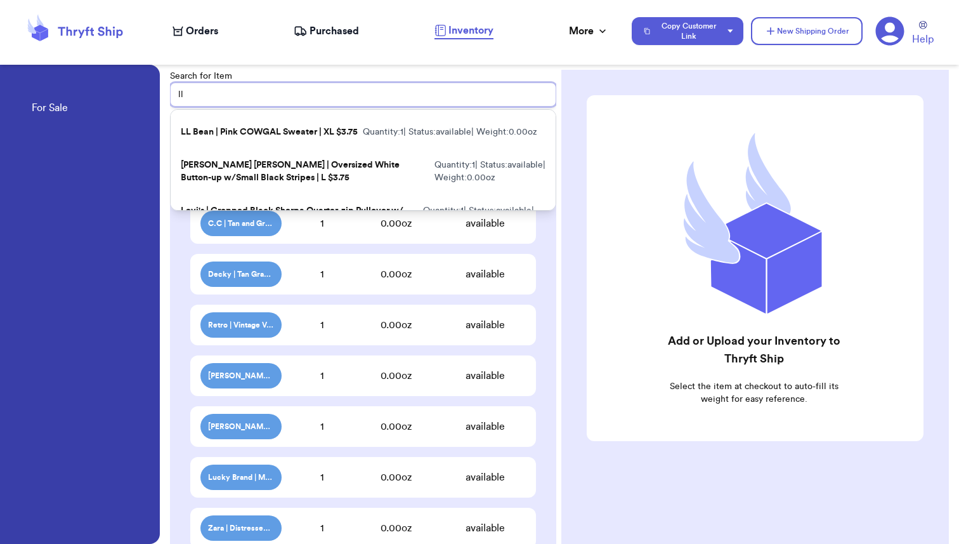
scroll to position [81, 0]
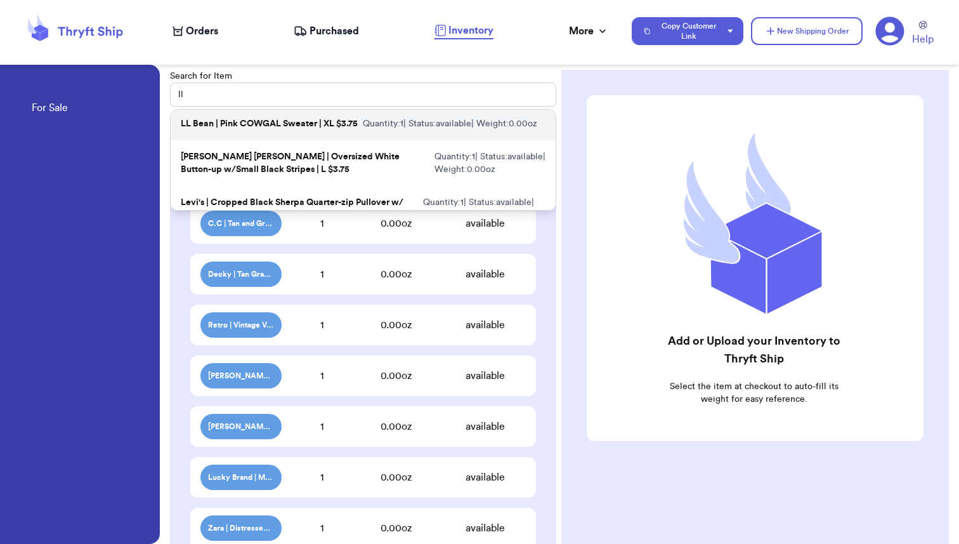
click at [296, 130] on p "LL Bean | Pink COWGAL Sweater | XL $3.75" at bounding box center [269, 123] width 177 height 13
type input "LL Bean | Pink COWGAL Sweater | XL $3.75"
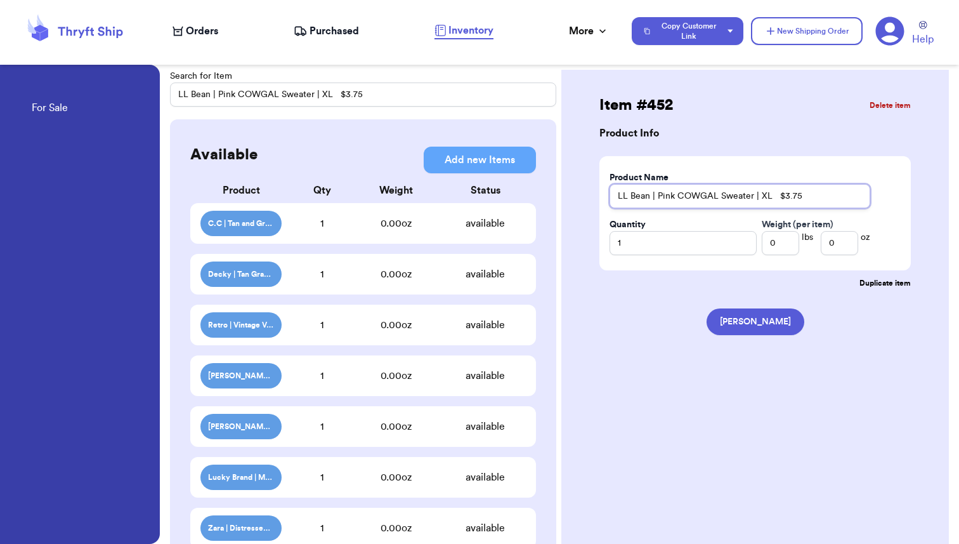
click at [690, 194] on input "LL Bean | Pink COWGAL Sweater | XL $3.75" at bounding box center [740, 196] width 261 height 24
drag, startPoint x: 800, startPoint y: 193, endPoint x: 774, endPoint y: 198, distance: 26.4
click at [774, 198] on input "LL Bean | Pink YEEHAW Sweater | XL $3.75" at bounding box center [740, 196] width 261 height 24
type input "LL Bean | Pink YEEHAW Sweater | XL $4"
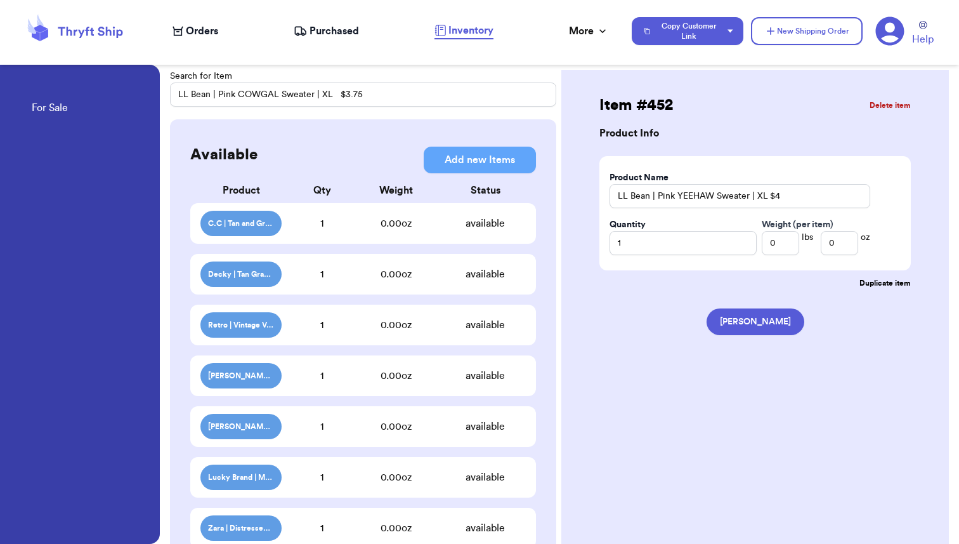
click at [873, 346] on div "Item # 452 Delete item Product Info Product Name LL Bean | Pink YEEHAW Sweater …" at bounding box center [755, 348] width 388 height 556
click at [356, 92] on input "LL Bean | Pink COWGAL Sweater | XL $3.75" at bounding box center [363, 94] width 386 height 24
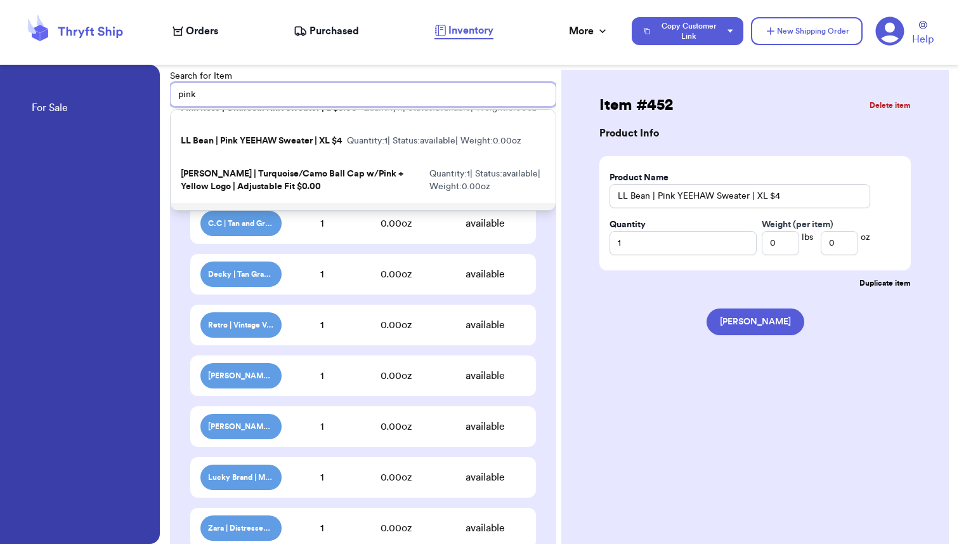
scroll to position [0, 0]
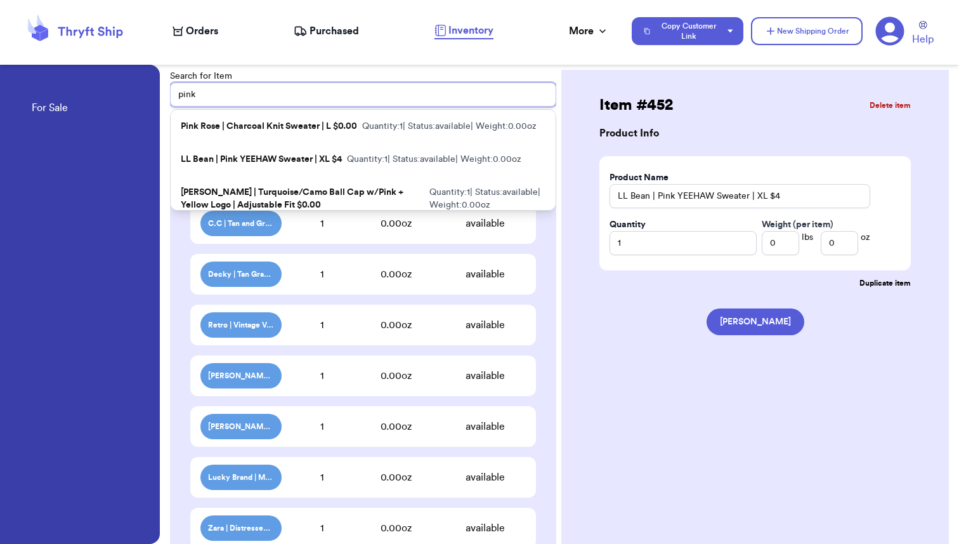
type input "pink"
click at [575, 119] on div "Item # 452 Delete item Product Info Product Name LL Bean | Pink YEEHAW Sweater …" at bounding box center [755, 348] width 388 height 556
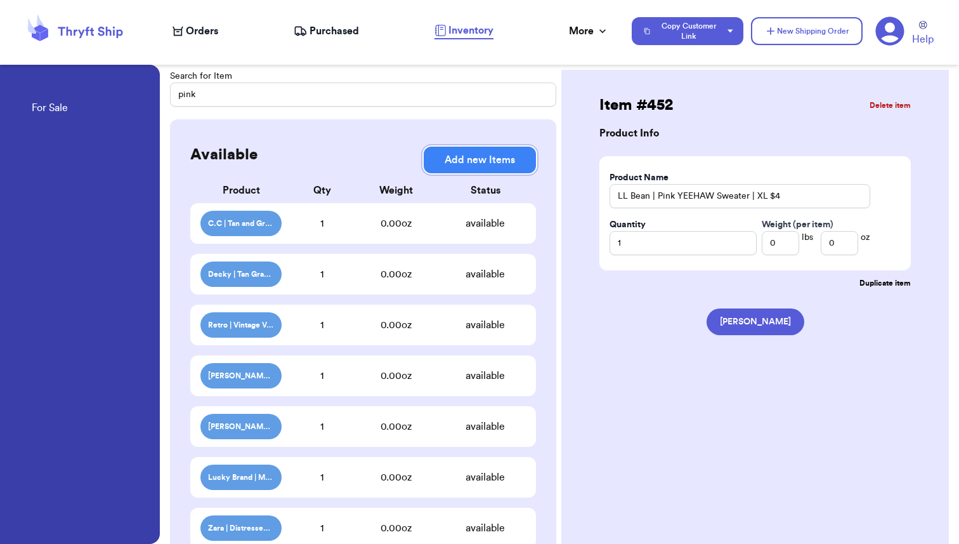
click at [483, 159] on button "Add new Items" at bounding box center [480, 160] width 112 height 27
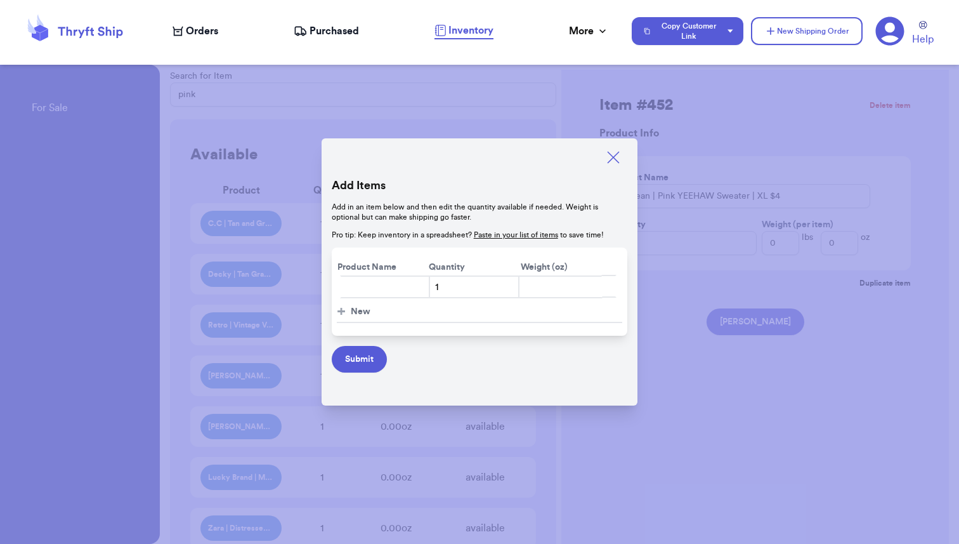
click at [351, 284] on input "text" at bounding box center [385, 286] width 91 height 23
type input "Pink Rose | HOWDY Sweater Vest $4"
click at [361, 367] on button "Submit" at bounding box center [359, 359] width 55 height 27
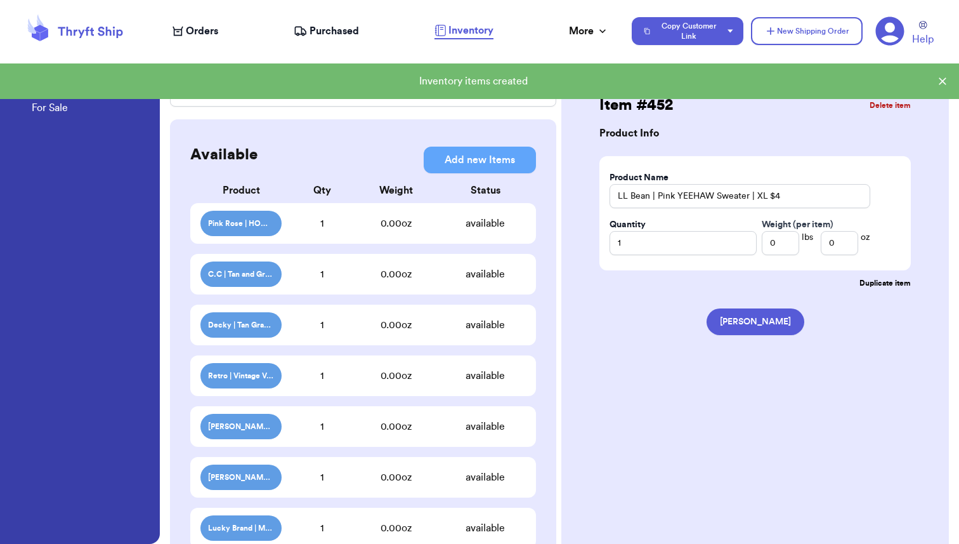
click at [343, 226] on div "1" at bounding box center [322, 223] width 81 height 15
type input "Pink Rose | HOWDY Sweater Vest $4"
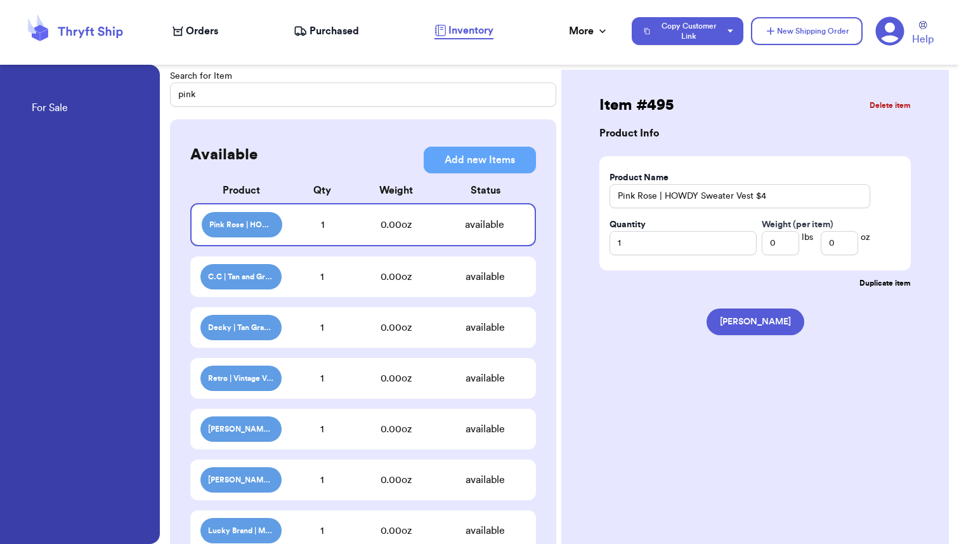
click at [194, 29] on span "Orders" at bounding box center [202, 30] width 32 height 15
select select "paid"
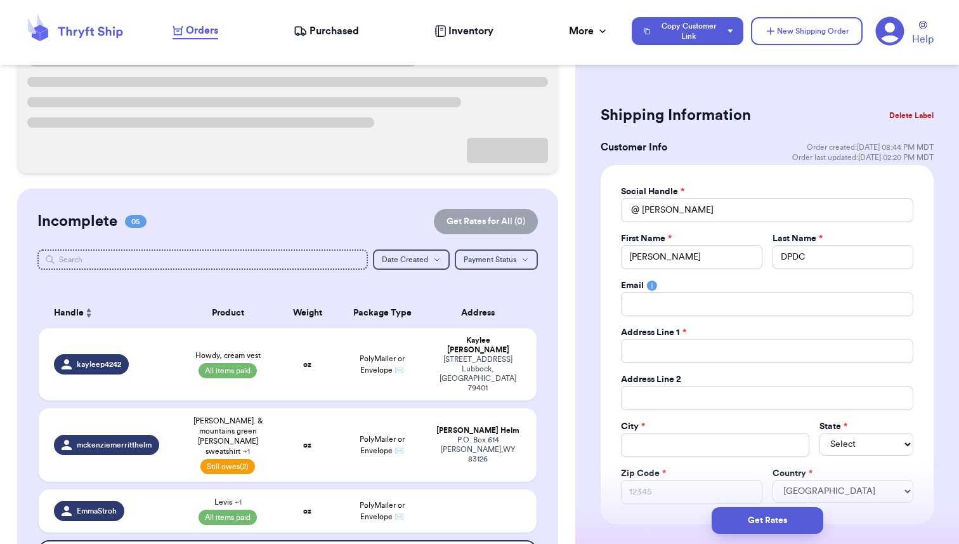
scroll to position [208, 0]
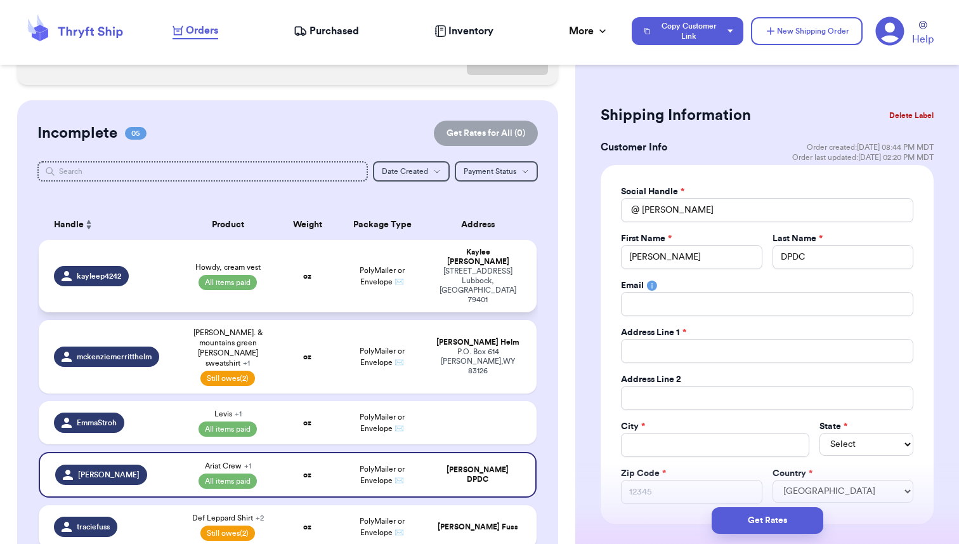
click at [282, 258] on td "oz" at bounding box center [308, 276] width 60 height 72
type input "Howdy, cream vest"
type input "42"
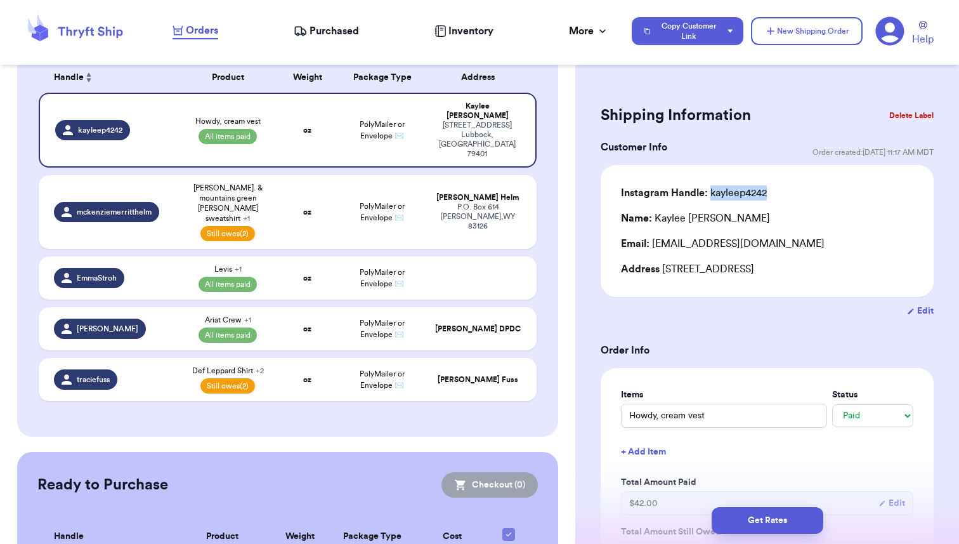
drag, startPoint x: 771, startPoint y: 190, endPoint x: 711, endPoint y: 195, distance: 59.8
click at [711, 195] on div "Instagram Handle: kayleep4242" at bounding box center [767, 192] width 292 height 15
copy div "kayleep4242"
click at [462, 31] on span "Inventory" at bounding box center [470, 30] width 45 height 15
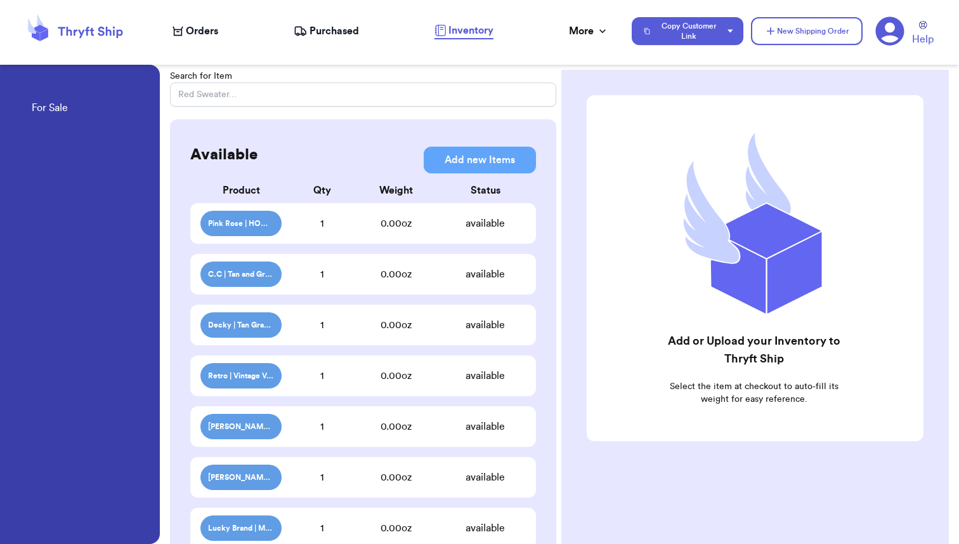
click at [365, 226] on div "0.00 oz" at bounding box center [396, 223] width 96 height 15
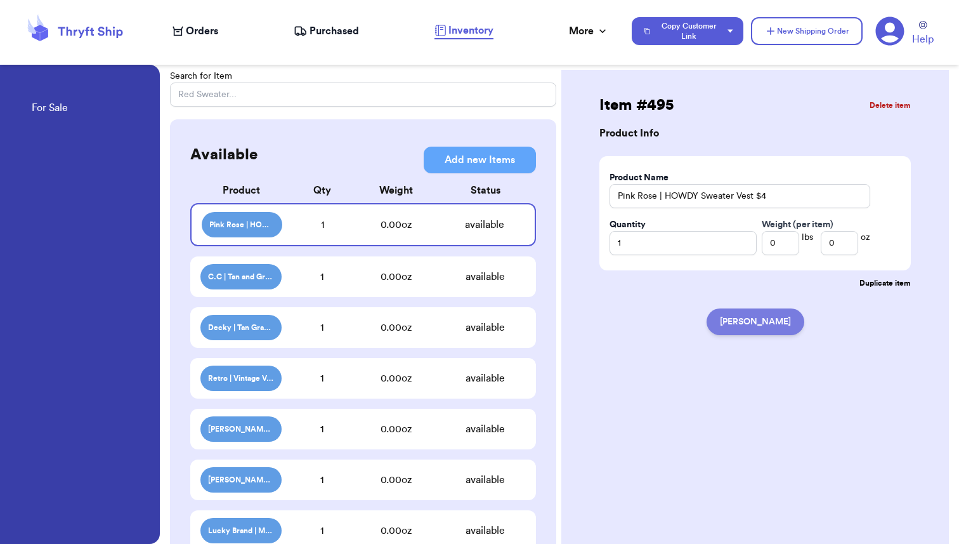
click at [752, 318] on button "Mark Claimed" at bounding box center [756, 321] width 98 height 27
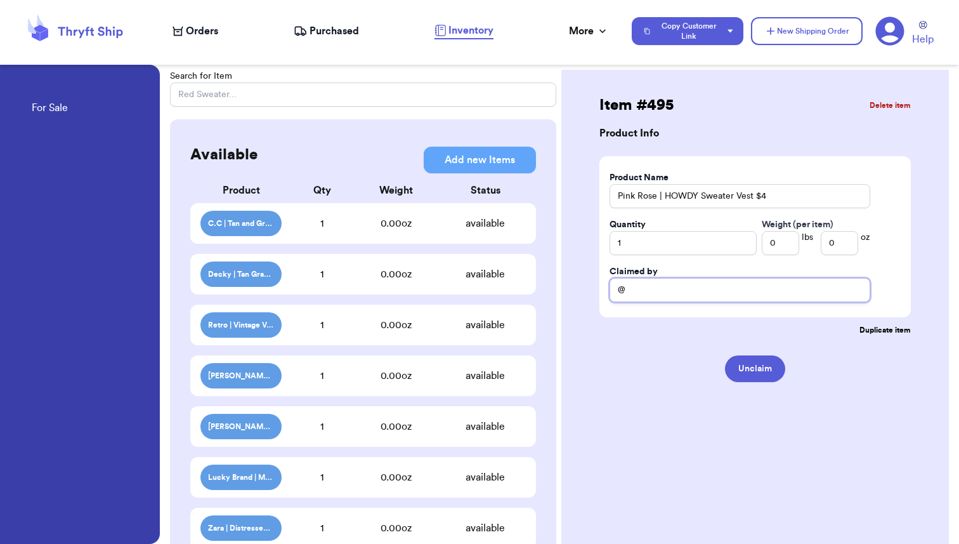
click at [672, 292] on input "@" at bounding box center [740, 290] width 261 height 24
paste input "kayleep4242"
type input "@kayleep4242"
click at [841, 378] on div "Unclaim" at bounding box center [754, 368] width 311 height 47
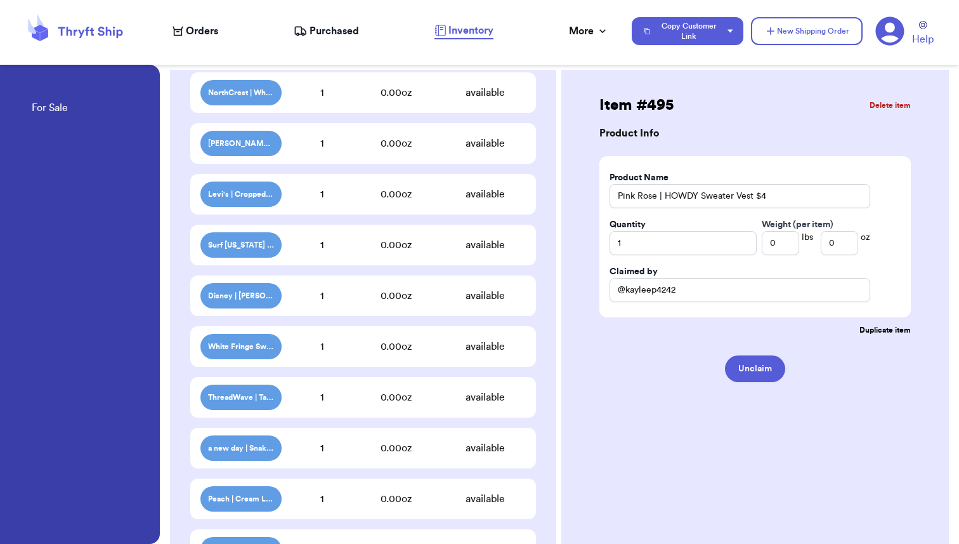
scroll to position [3573, 0]
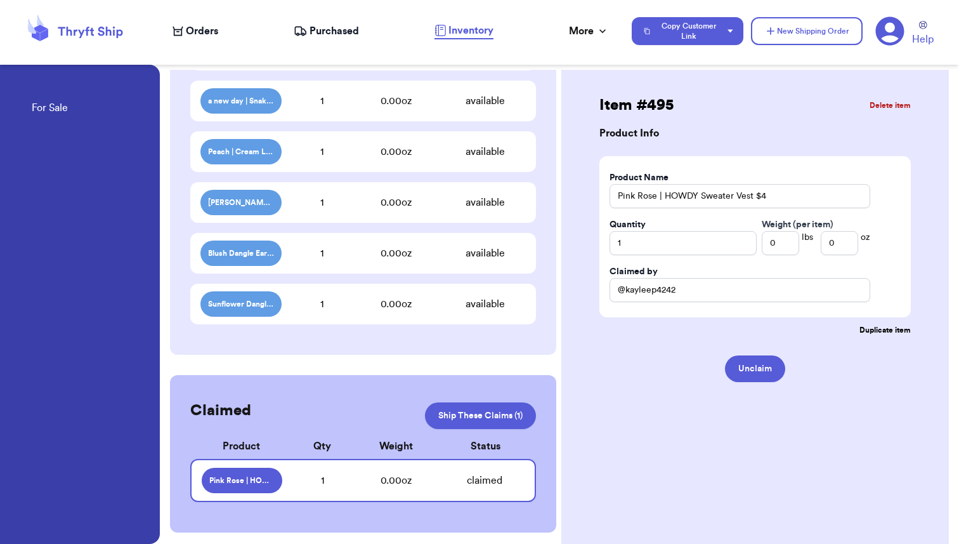
click at [199, 30] on span "Orders" at bounding box center [202, 30] width 32 height 15
select select "paid"
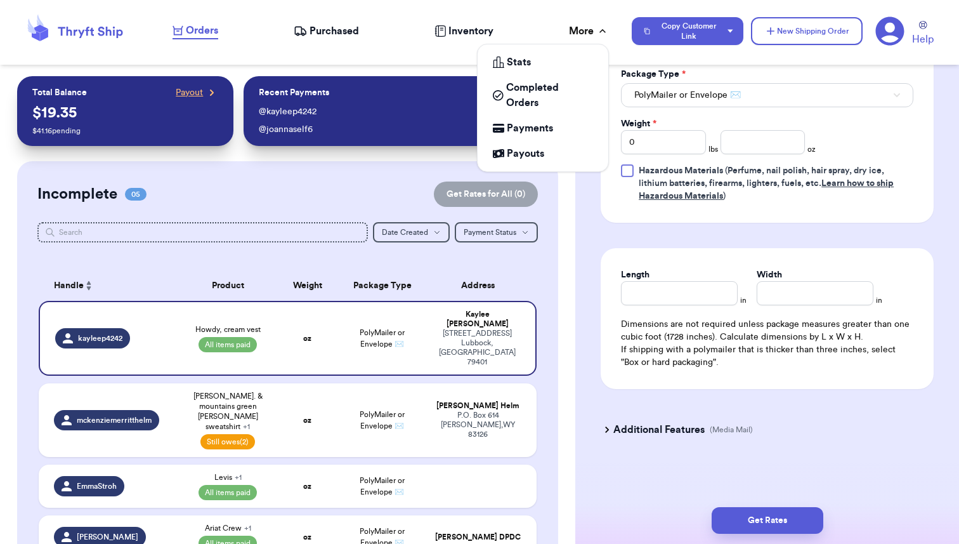
click at [589, 28] on div "More" at bounding box center [589, 30] width 40 height 15
click at [526, 158] on span "Payouts" at bounding box center [525, 153] width 37 height 15
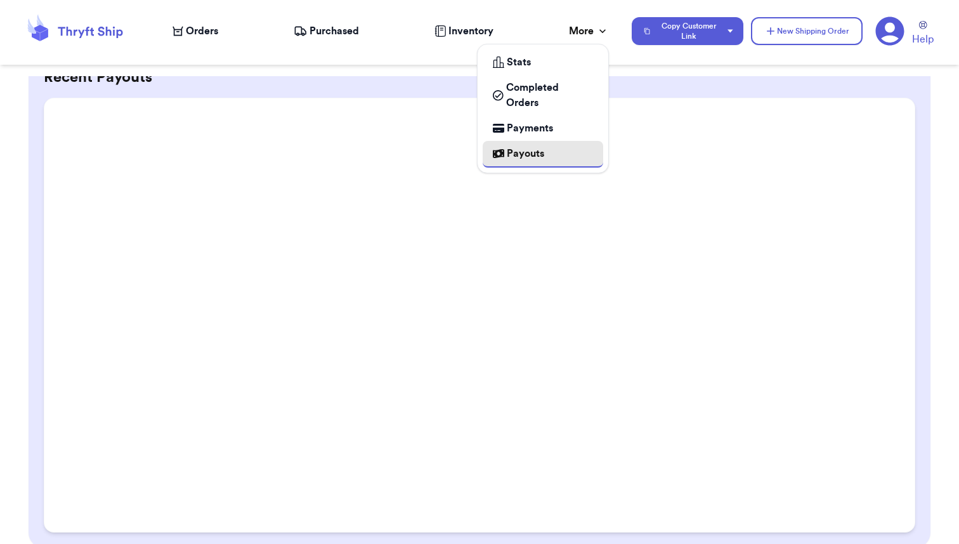
scroll to position [129, 0]
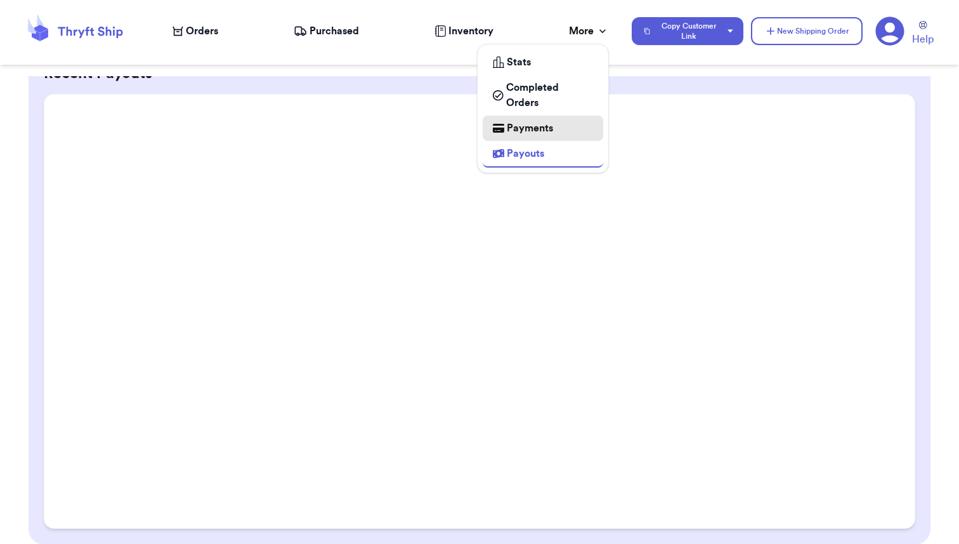
click at [523, 126] on span "Payments" at bounding box center [530, 128] width 46 height 15
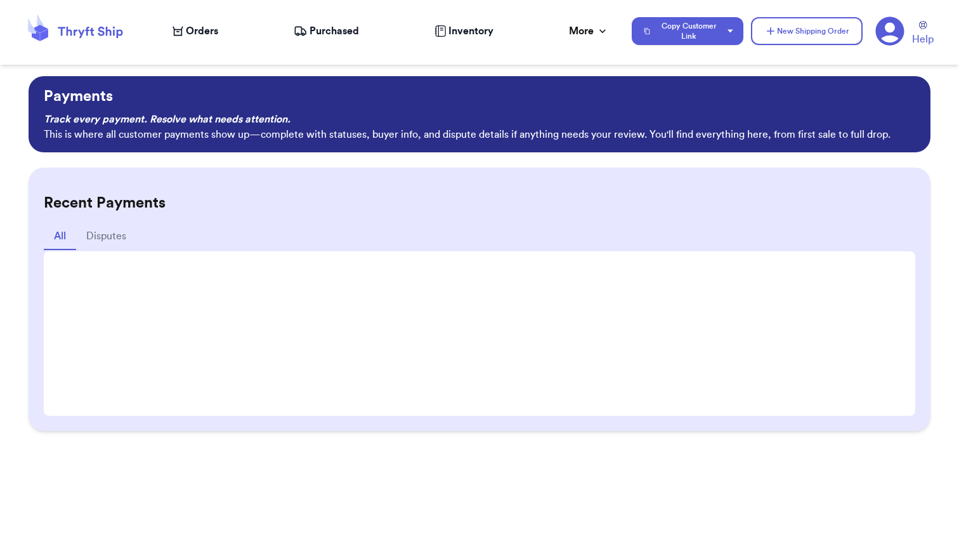
click at [193, 37] on span "Orders" at bounding box center [202, 30] width 32 height 15
select select "paid"
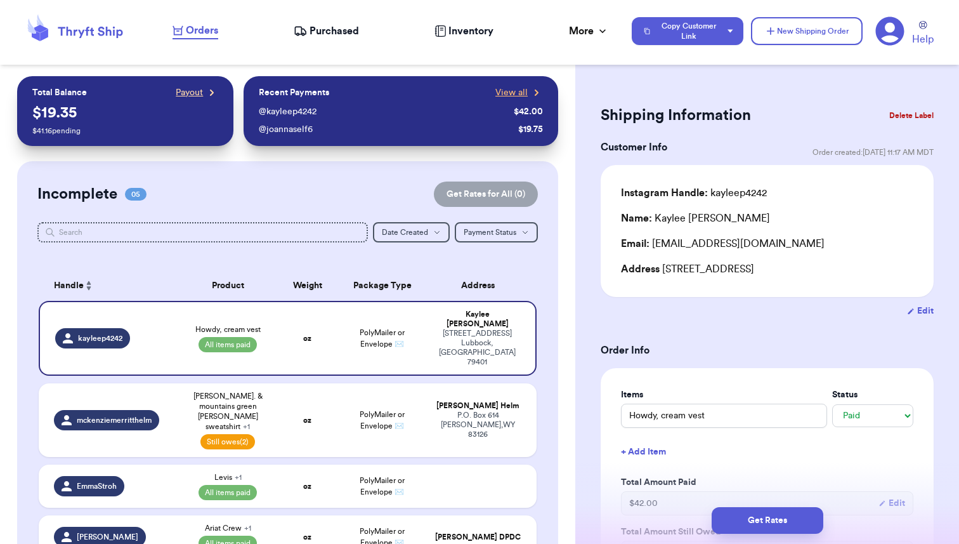
click at [189, 92] on span "Payout" at bounding box center [189, 92] width 27 height 13
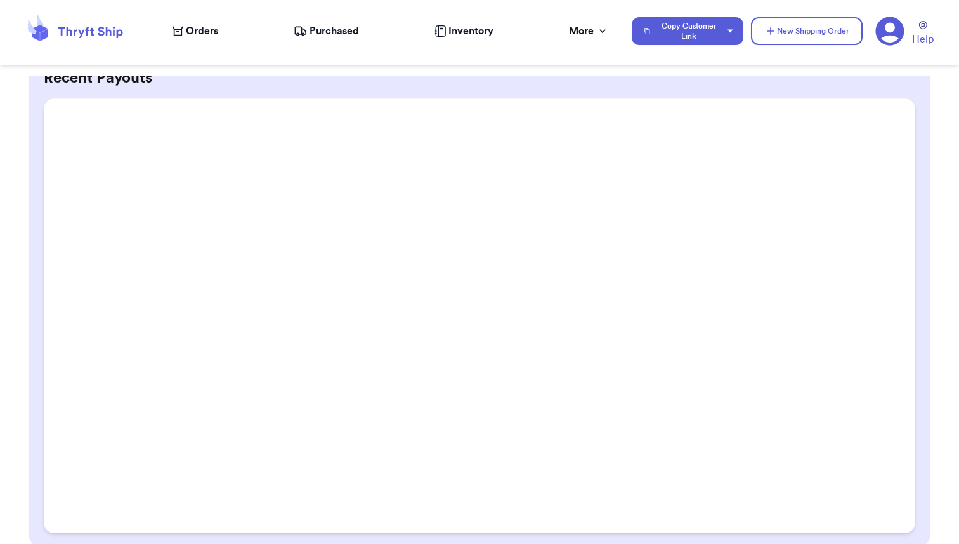
scroll to position [129, 0]
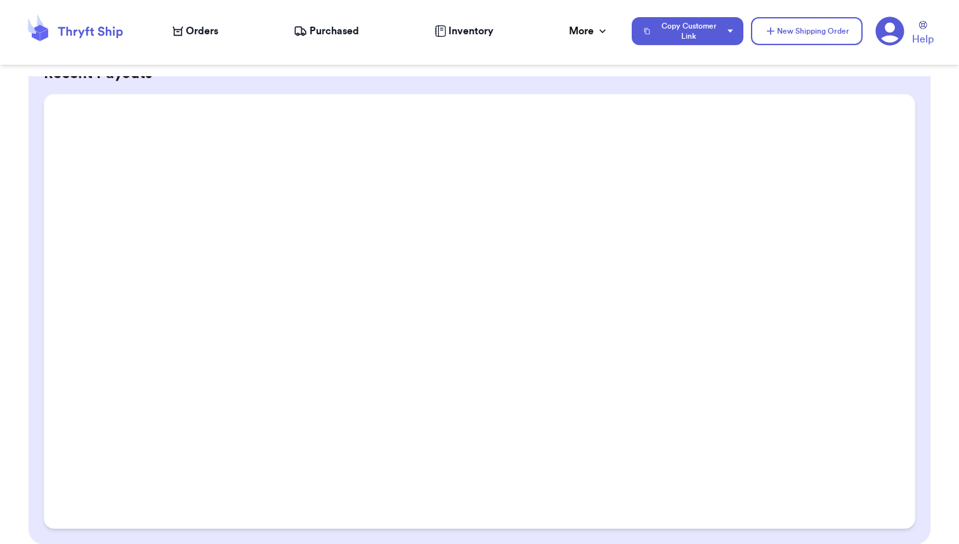
click at [892, 30] on icon at bounding box center [889, 30] width 29 height 29
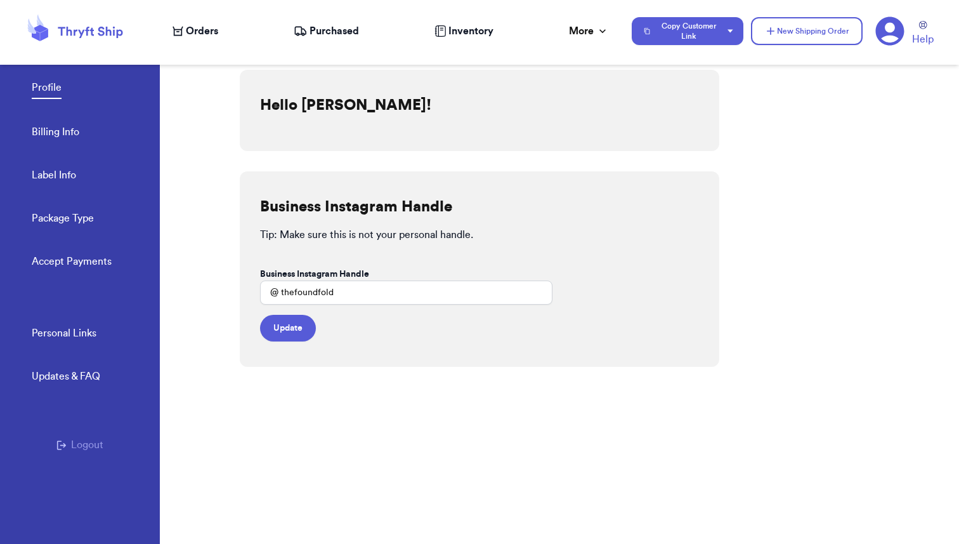
click at [63, 260] on link "Accept Payments" at bounding box center [72, 263] width 80 height 18
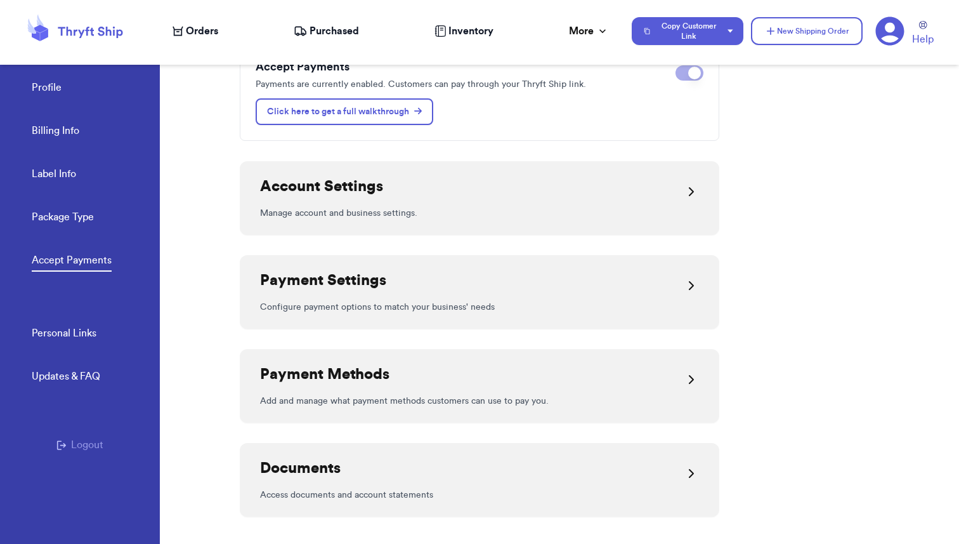
scroll to position [163, 0]
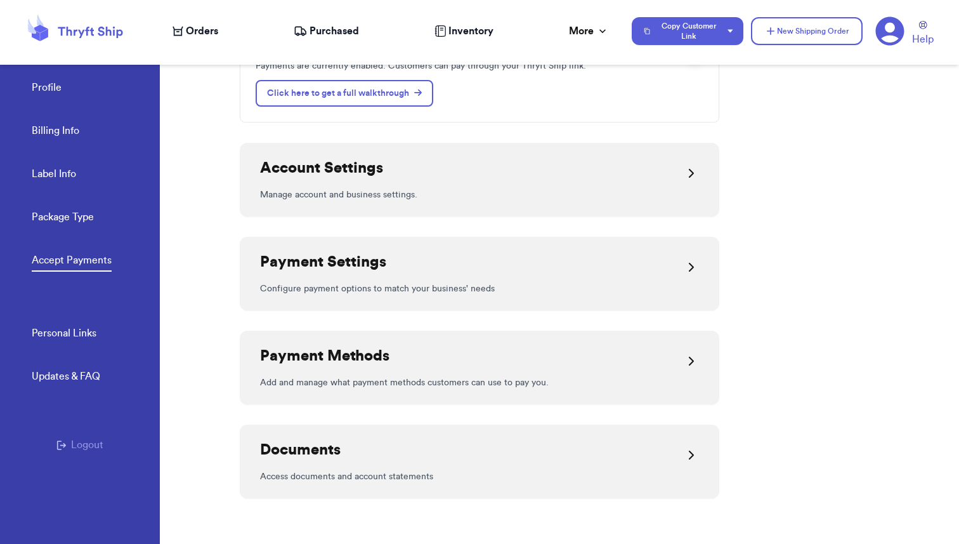
click at [480, 183] on div "Account Settings" at bounding box center [479, 173] width 439 height 30
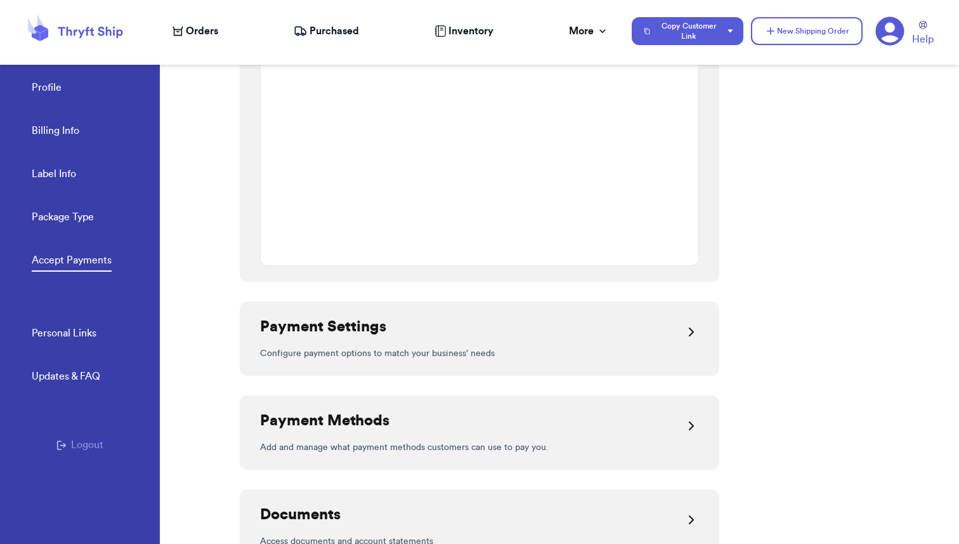
scroll to position [1095, 0]
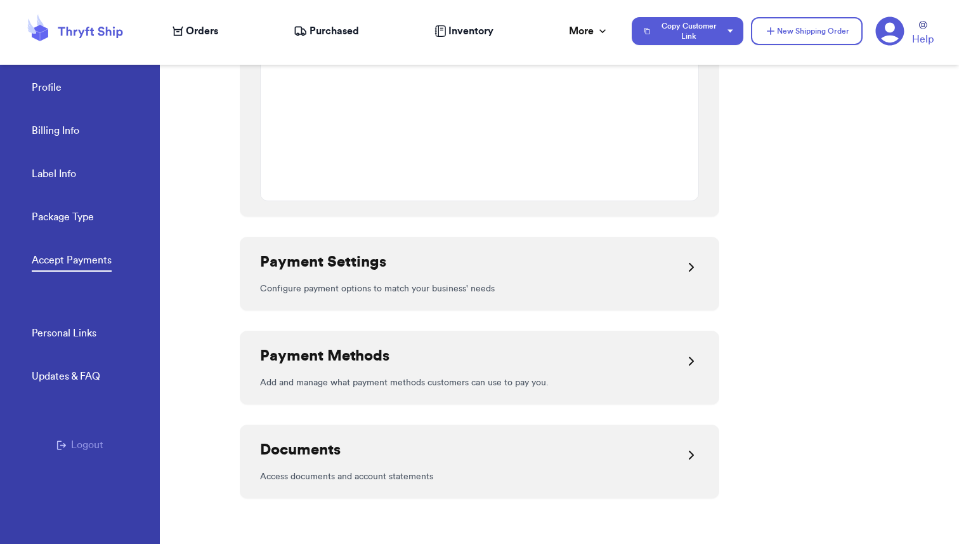
click at [401, 459] on div "Documents" at bounding box center [479, 455] width 439 height 30
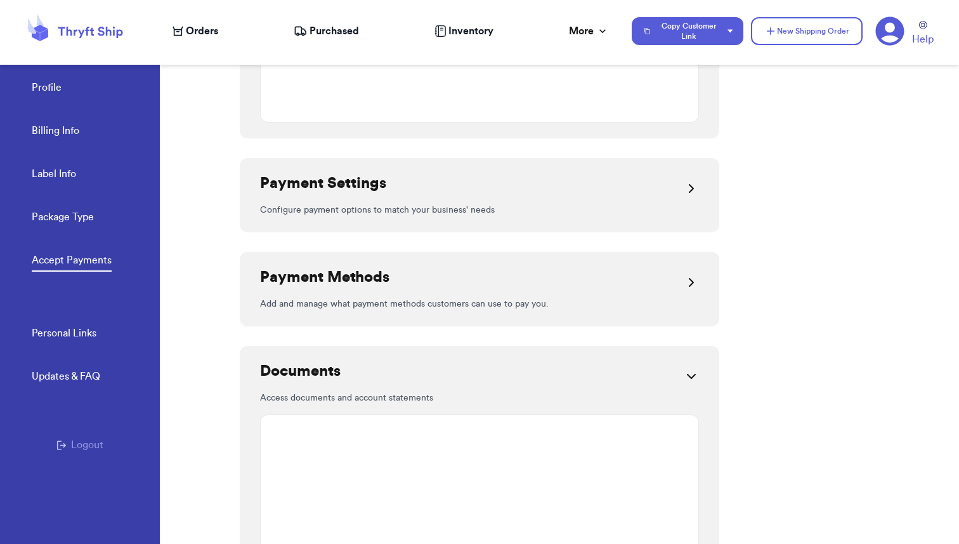
scroll to position [1172, 0]
click at [373, 272] on h2 "Payment Methods" at bounding box center [324, 280] width 129 height 20
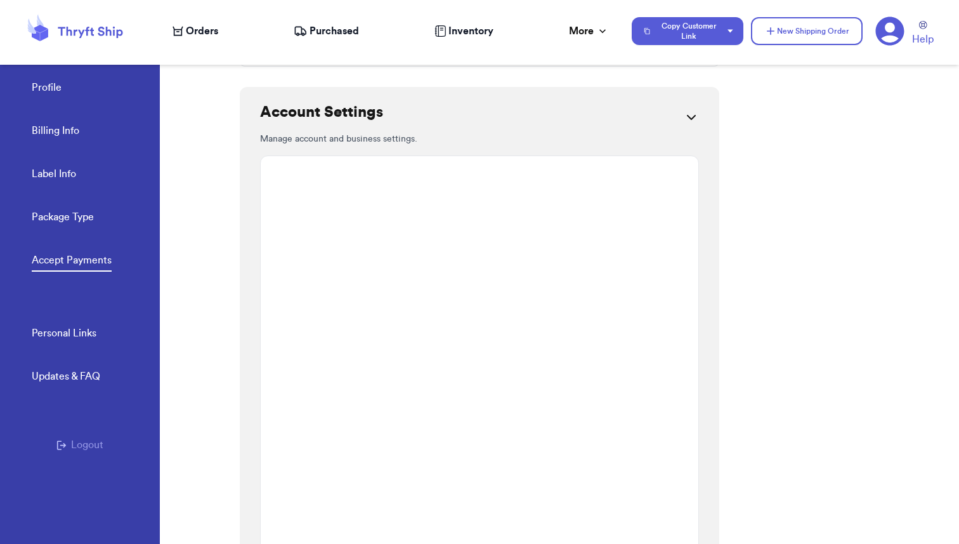
scroll to position [0, 0]
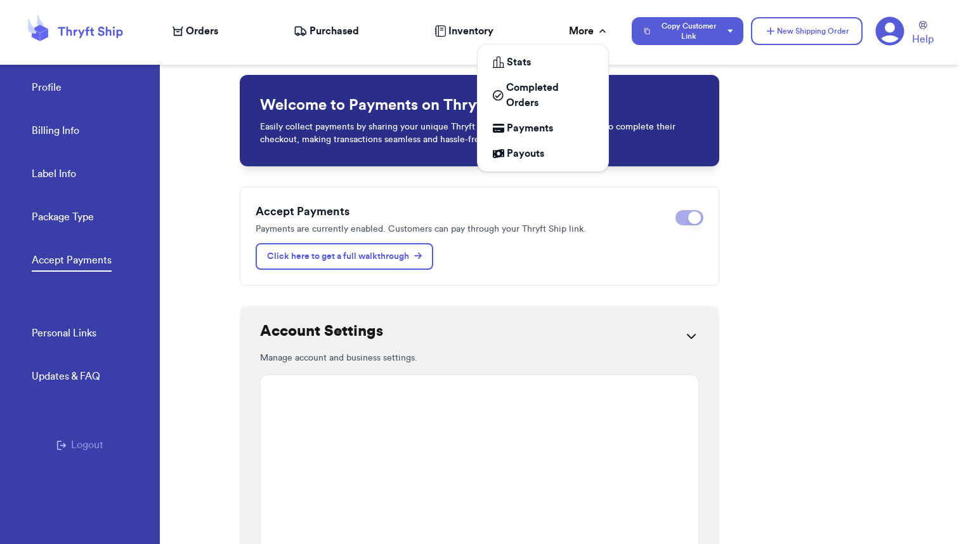
click at [589, 31] on div "More" at bounding box center [589, 30] width 40 height 15
click at [523, 155] on span "Payouts" at bounding box center [525, 153] width 37 height 15
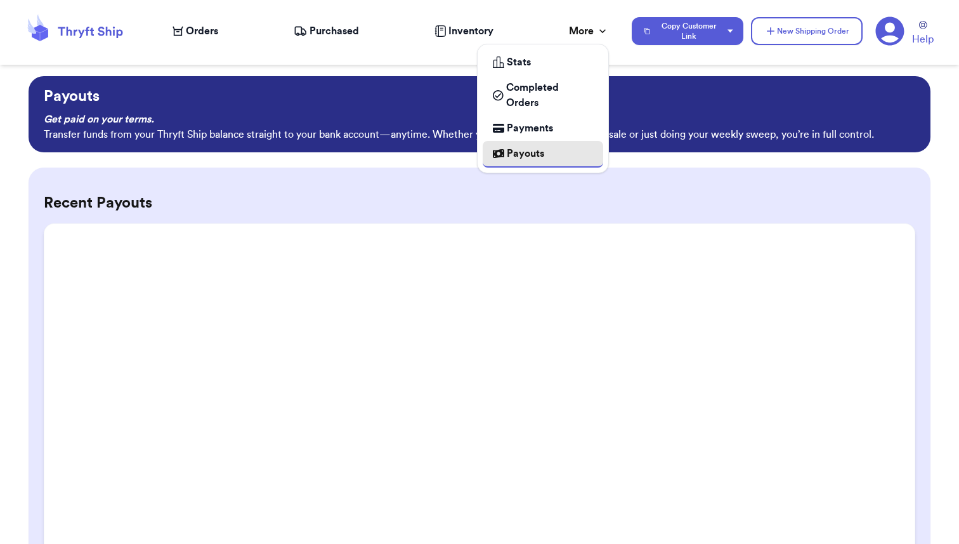
scroll to position [15, 0]
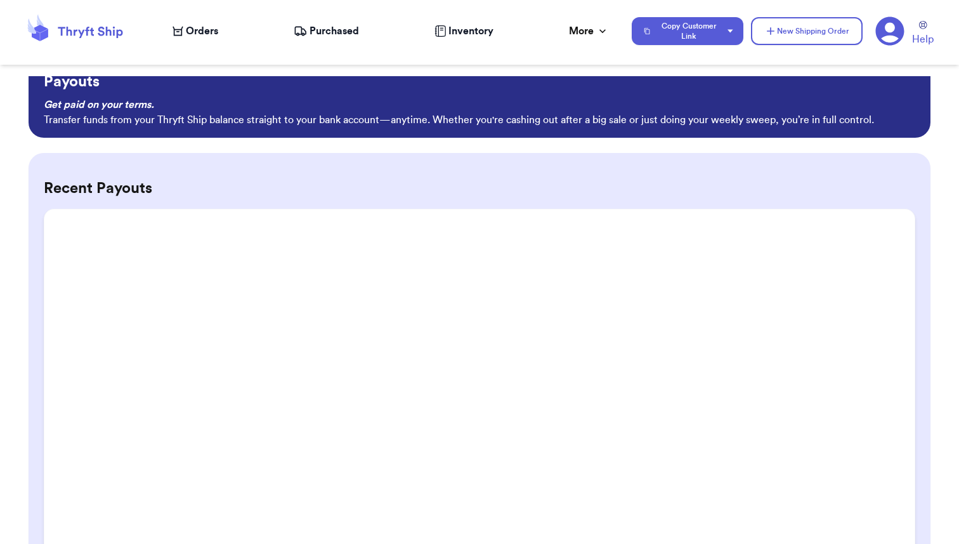
click at [245, 170] on div "Recent Payouts" at bounding box center [479, 406] width 901 height 506
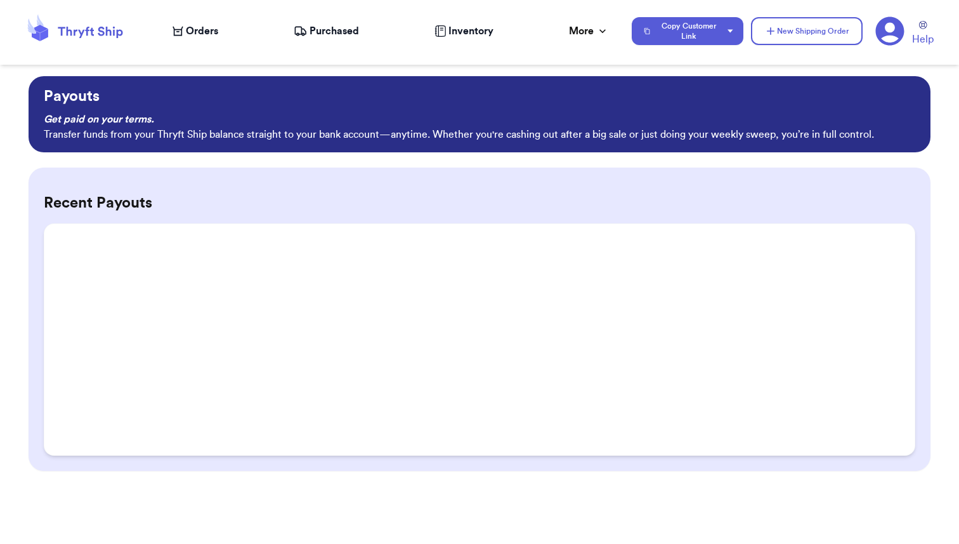
scroll to position [0, 0]
click at [198, 30] on span "Orders" at bounding box center [202, 30] width 32 height 15
select select "paid"
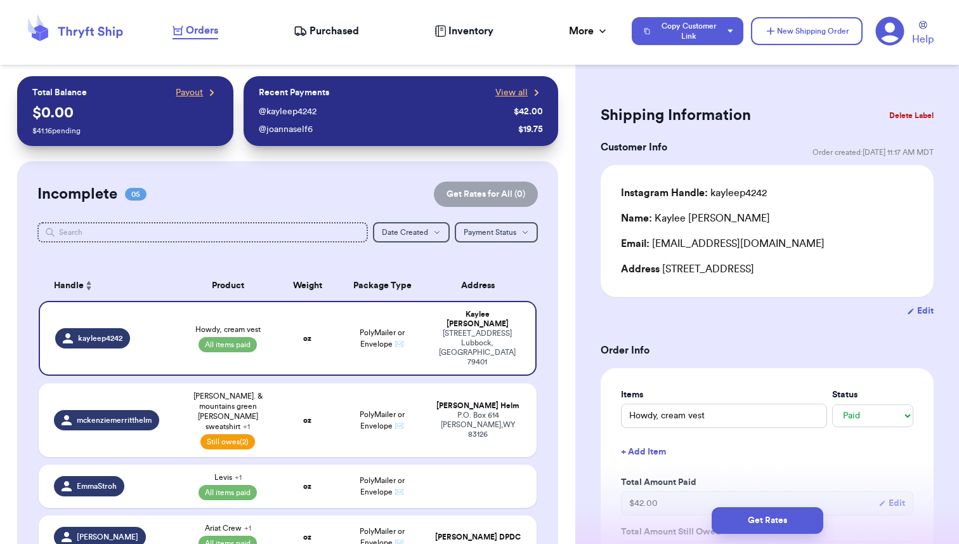
click at [459, 25] on span "Inventory" at bounding box center [470, 30] width 45 height 15
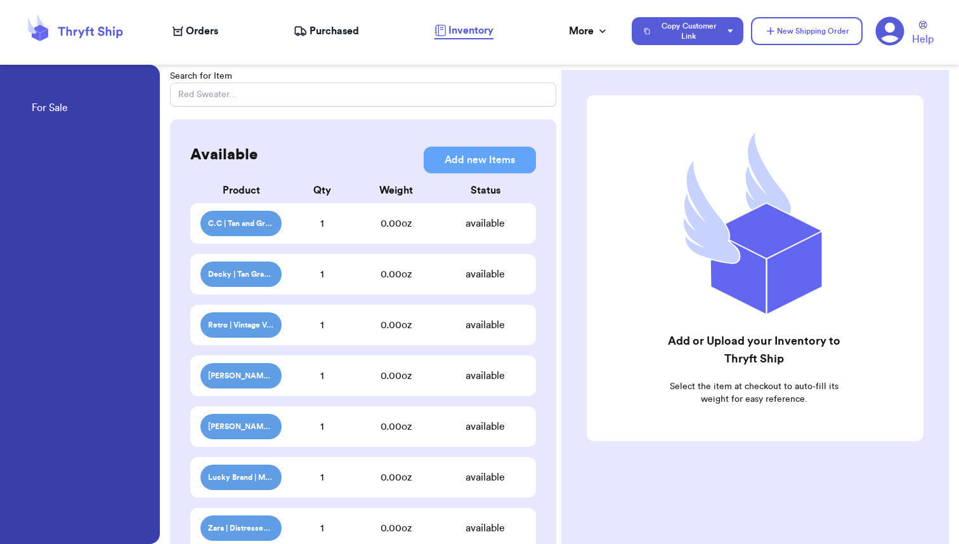
click at [319, 29] on span "Purchased" at bounding box center [334, 30] width 49 height 15
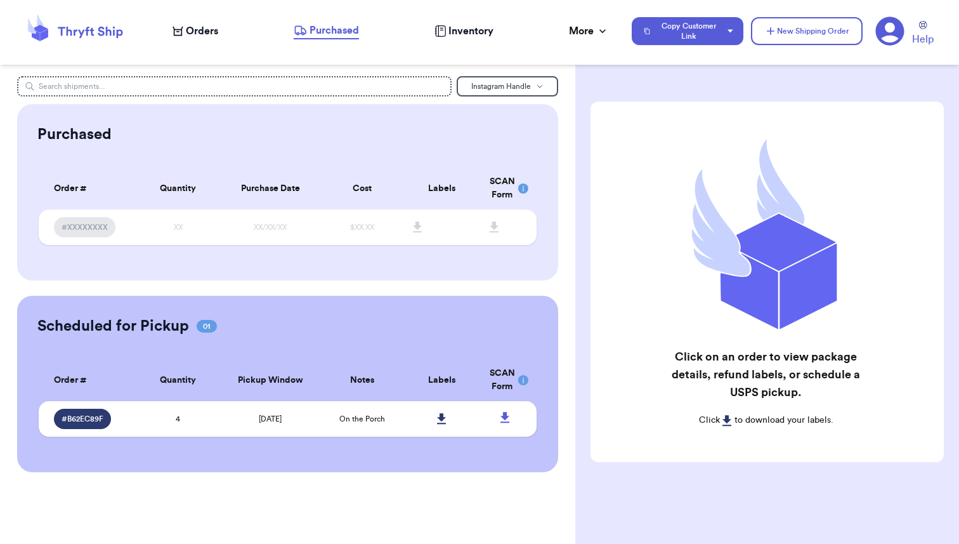
click at [190, 32] on span "Orders" at bounding box center [202, 30] width 32 height 15
select select "paid"
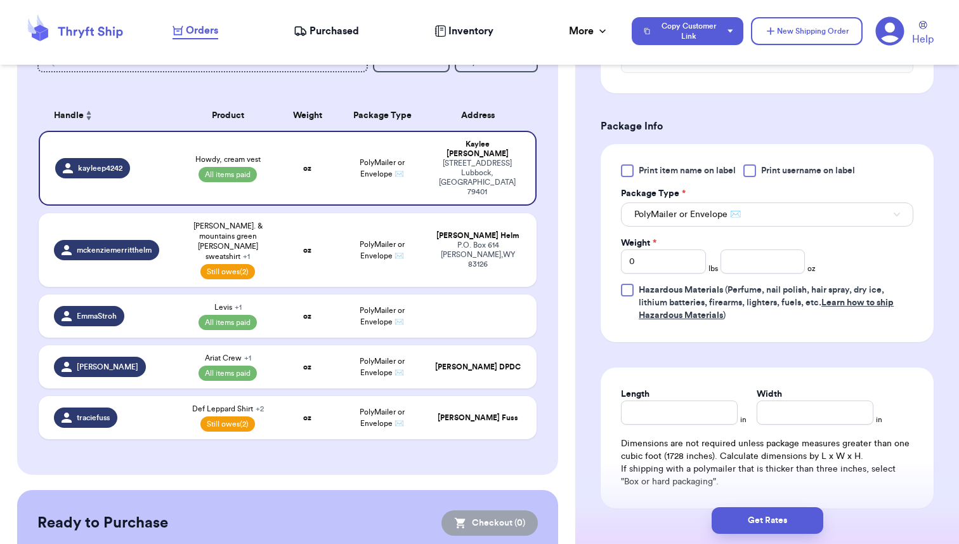
scroll to position [494, 0]
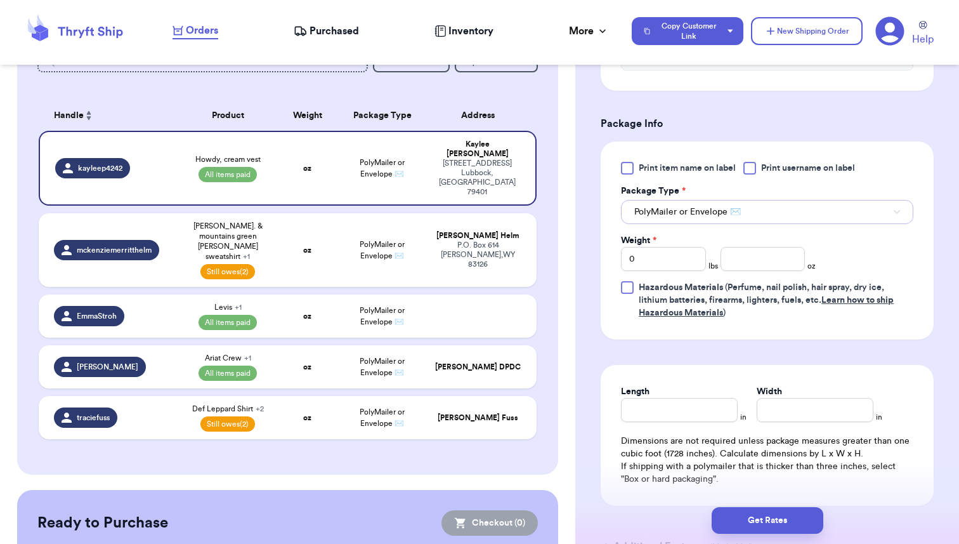
click at [757, 224] on button "PolyMailer or Envelope ✉️" at bounding box center [767, 212] width 292 height 24
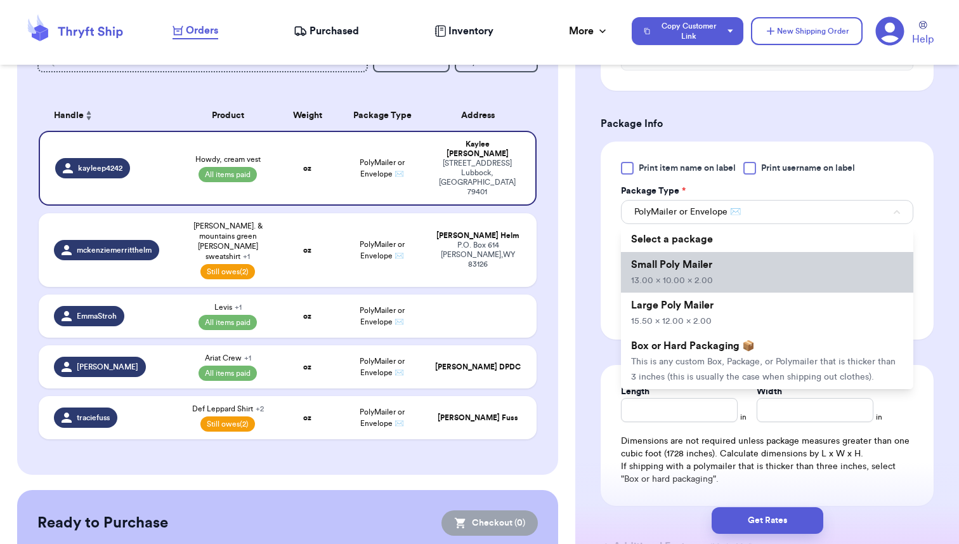
click at [705, 270] on span "Small Poly Mailer" at bounding box center [671, 264] width 81 height 10
type input "13"
type input "10"
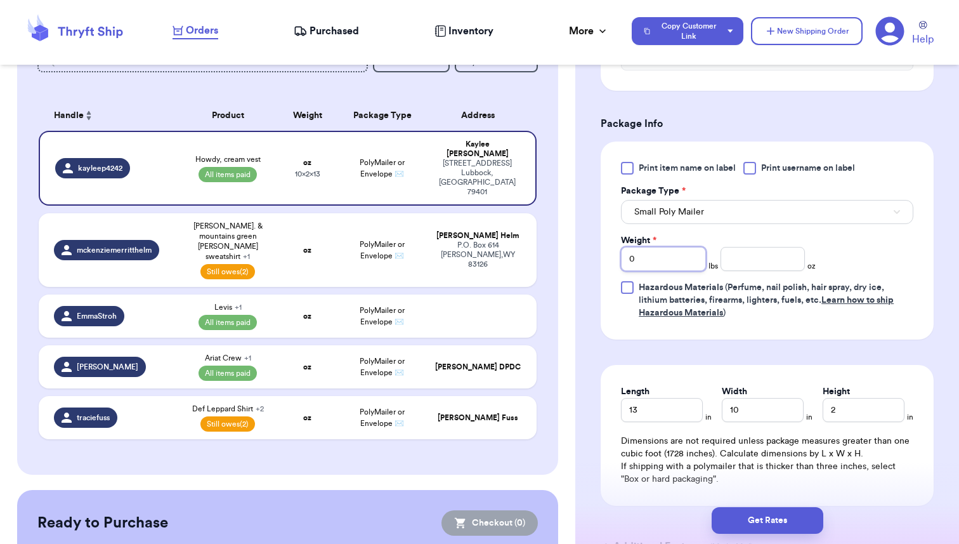
drag, startPoint x: 637, startPoint y: 275, endPoint x: 606, endPoint y: 274, distance: 31.1
click at [606, 274] on div "Print item name on label Print username on label Package Type * Small Poly Mail…" at bounding box center [767, 240] width 333 height 198
type input "1"
click at [738, 271] on input "number" at bounding box center [763, 259] width 85 height 24
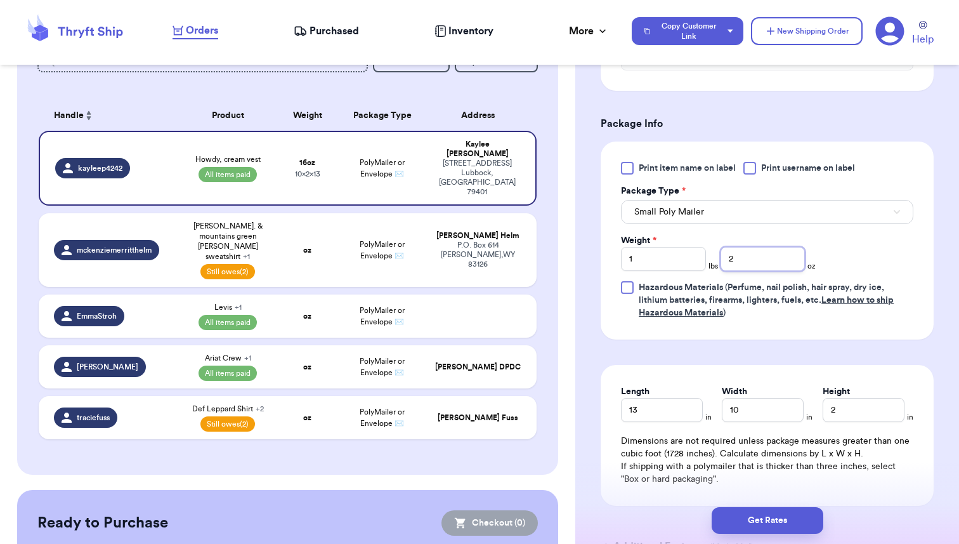
type input "2"
click at [767, 339] on div "Print item name on label Print username on label Package Type * Small Poly Mail…" at bounding box center [767, 240] width 333 height 198
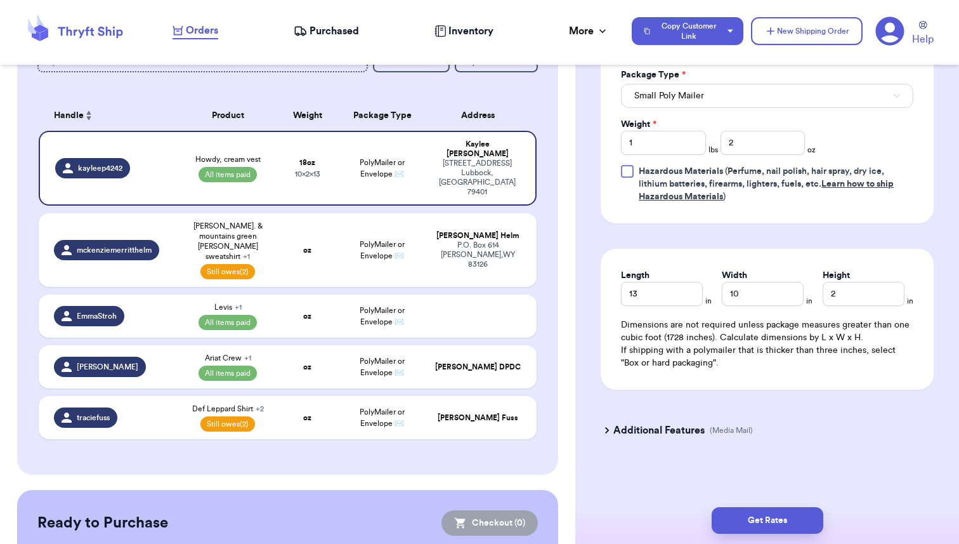
scroll to position [627, 0]
click at [754, 517] on button "Get Rates" at bounding box center [768, 520] width 112 height 27
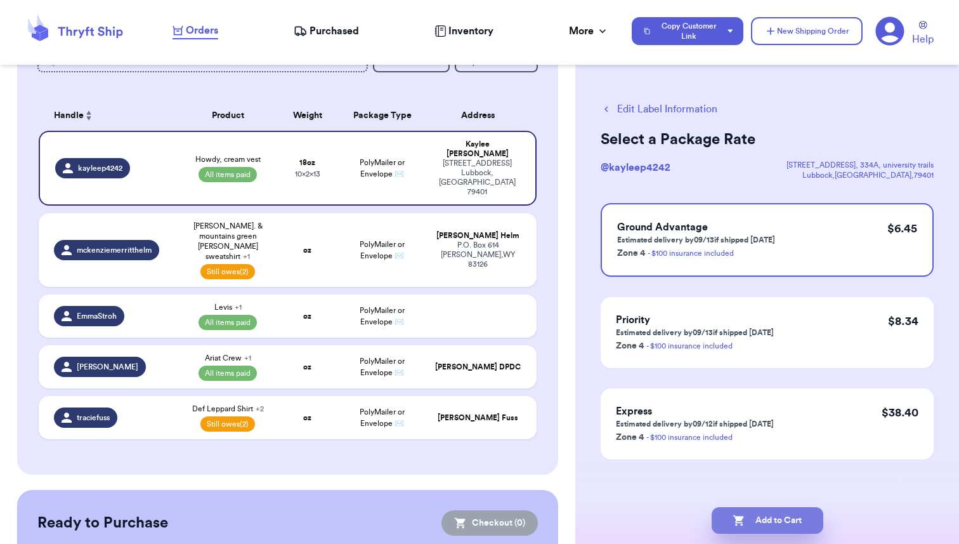
click at [760, 520] on button "Add to Cart" at bounding box center [768, 520] width 112 height 27
checkbox input "true"
select select "unpaid"
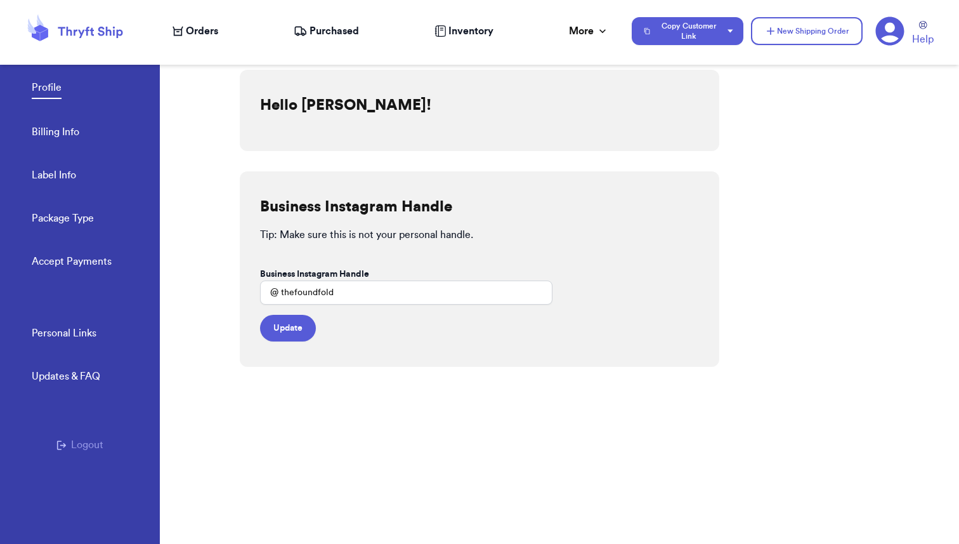
click at [72, 261] on link "Accept Payments" at bounding box center [72, 263] width 80 height 18
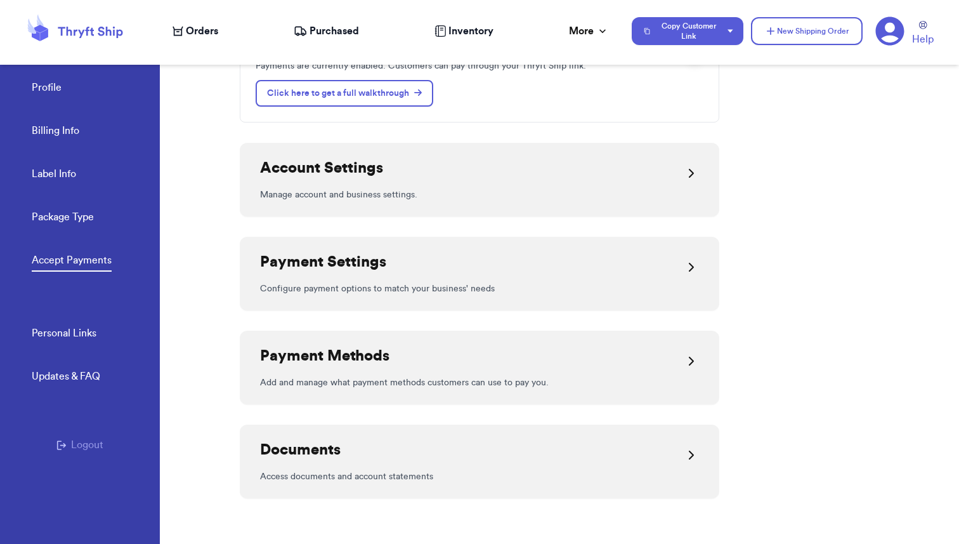
click at [388, 278] on div "Payment Settings" at bounding box center [479, 267] width 439 height 30
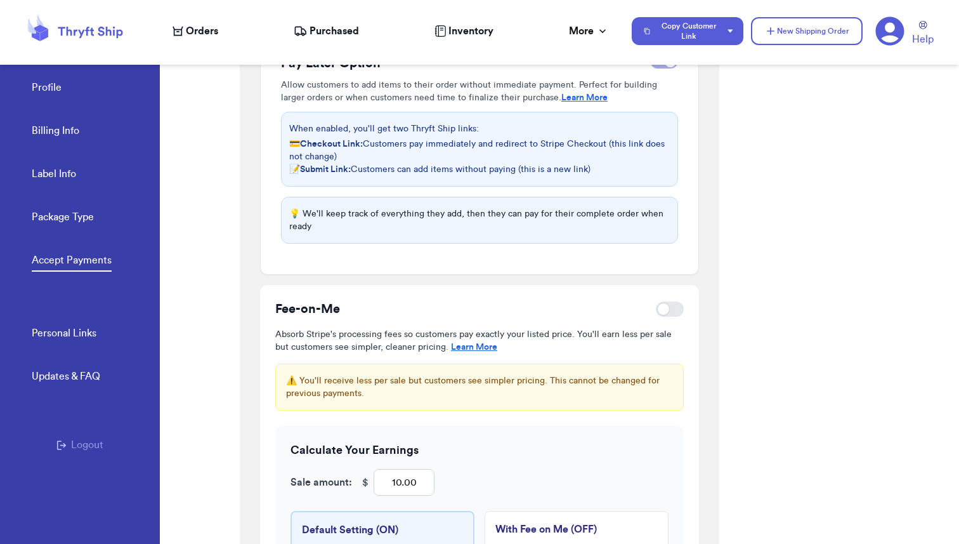
scroll to position [450, 0]
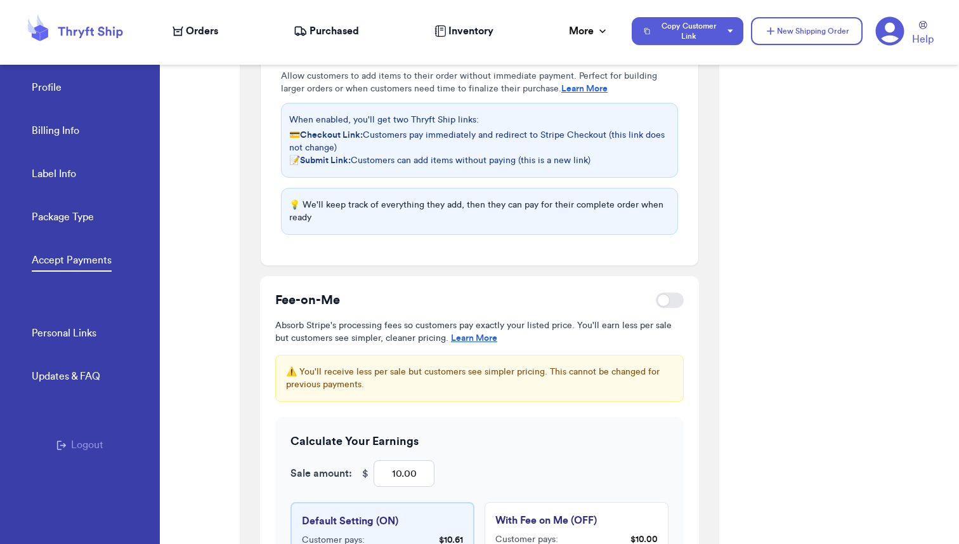
click at [457, 340] on link "Learn More" at bounding box center [474, 338] width 46 height 9
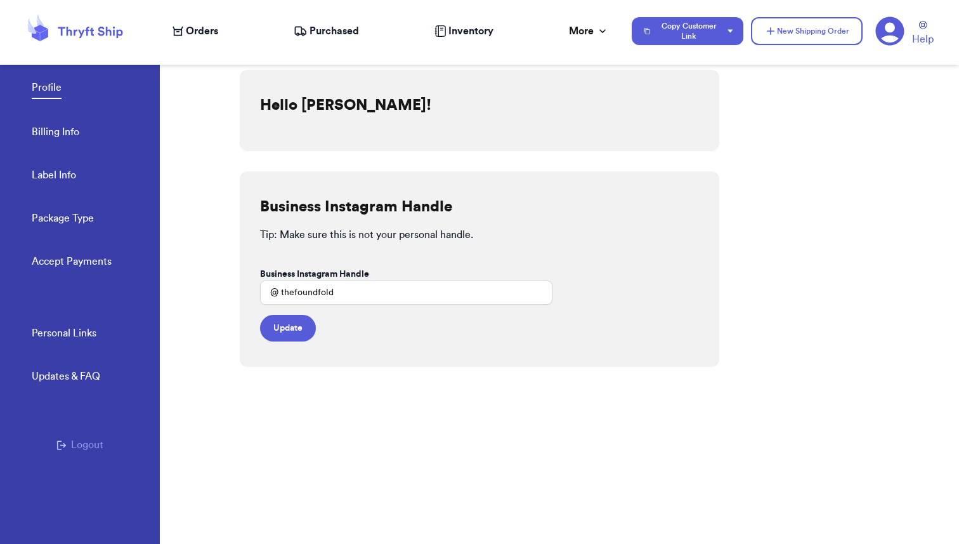
click at [105, 256] on link "Accept Payments" at bounding box center [72, 263] width 80 height 18
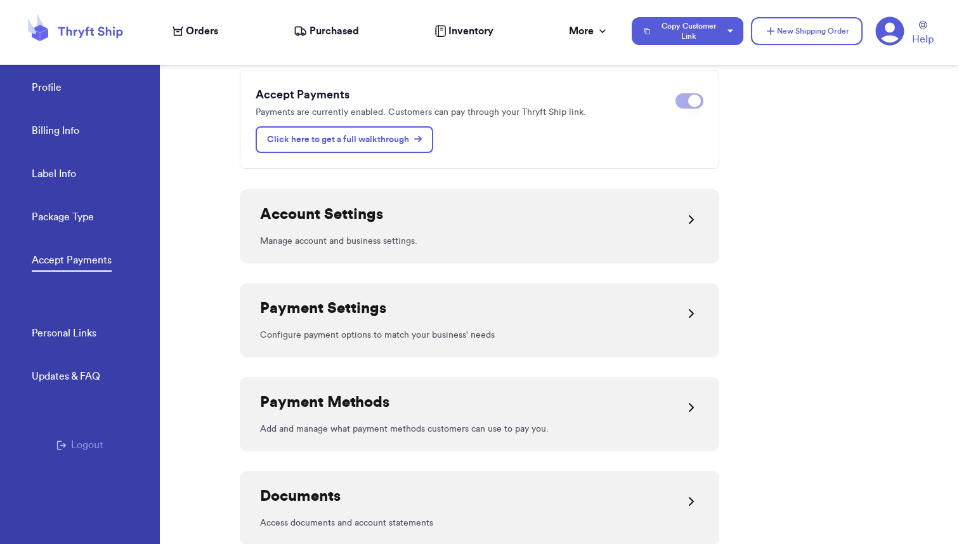
scroll to position [305, 0]
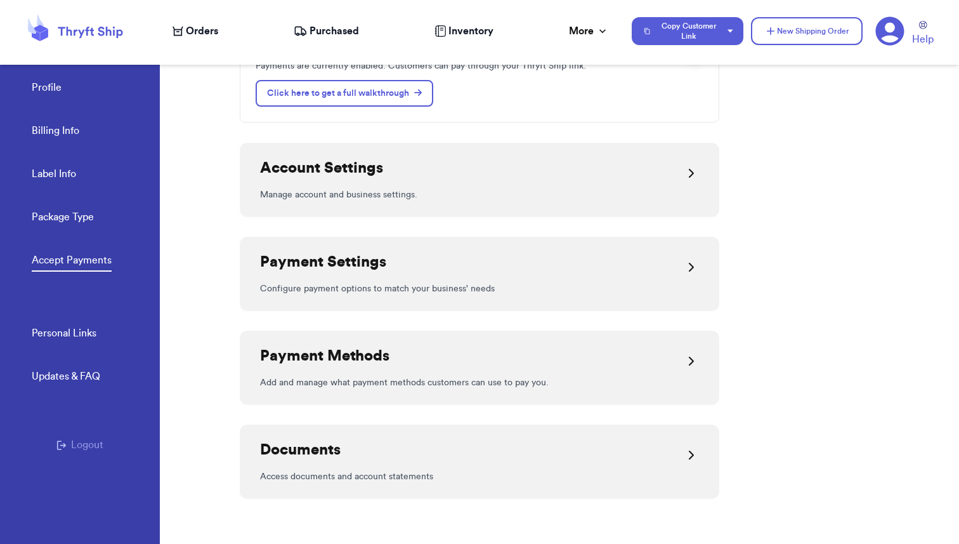
click at [379, 261] on h2 "Payment Settings" at bounding box center [323, 262] width 126 height 20
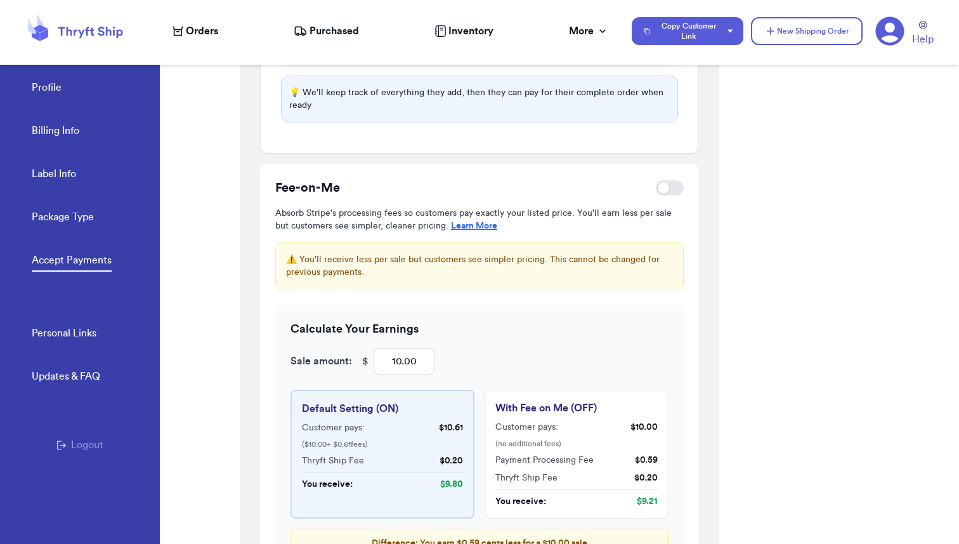
scroll to position [585, 0]
